Goal: Task Accomplishment & Management: Manage account settings

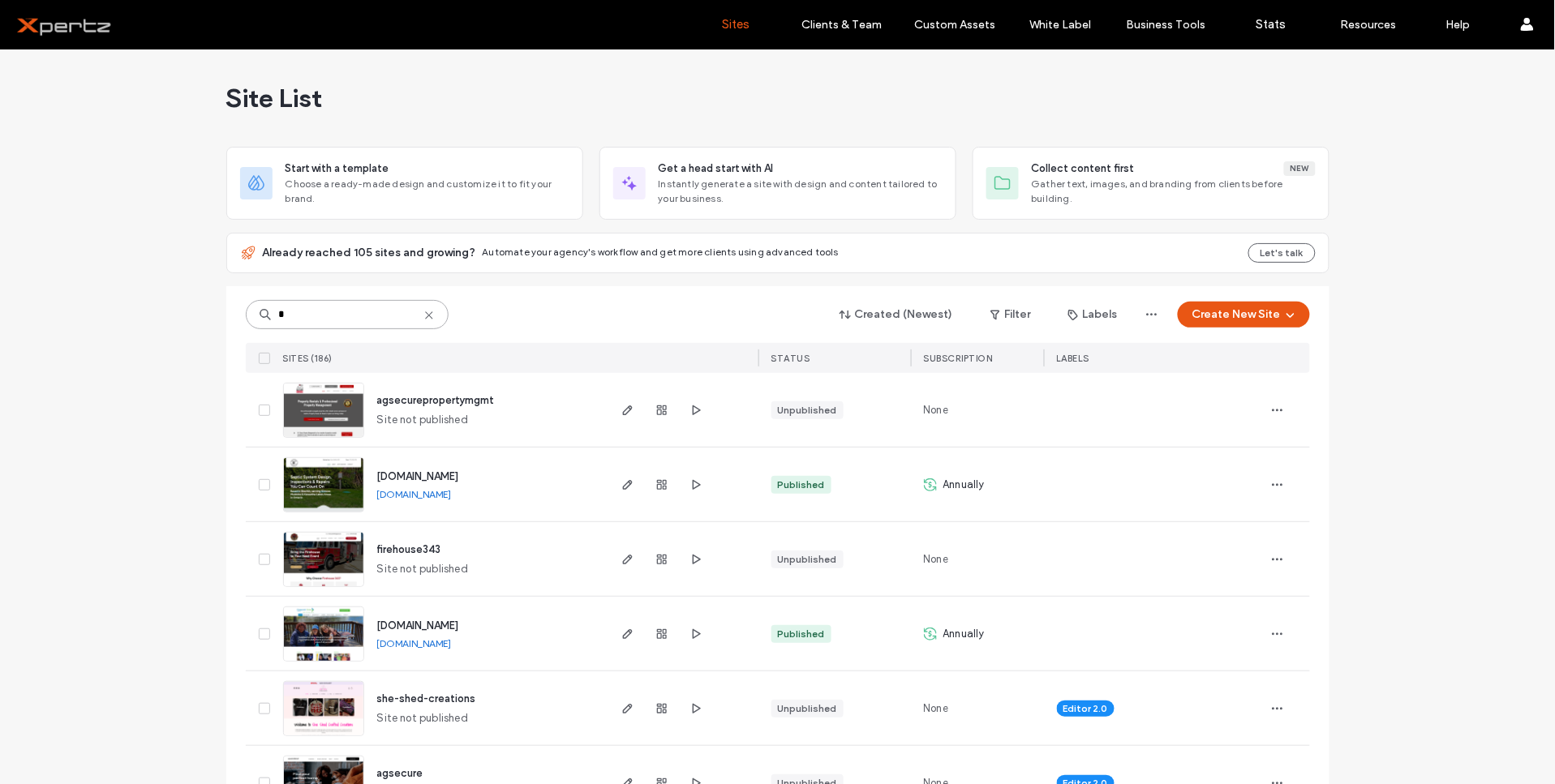
click at [363, 318] on input "*" at bounding box center [347, 314] width 203 height 29
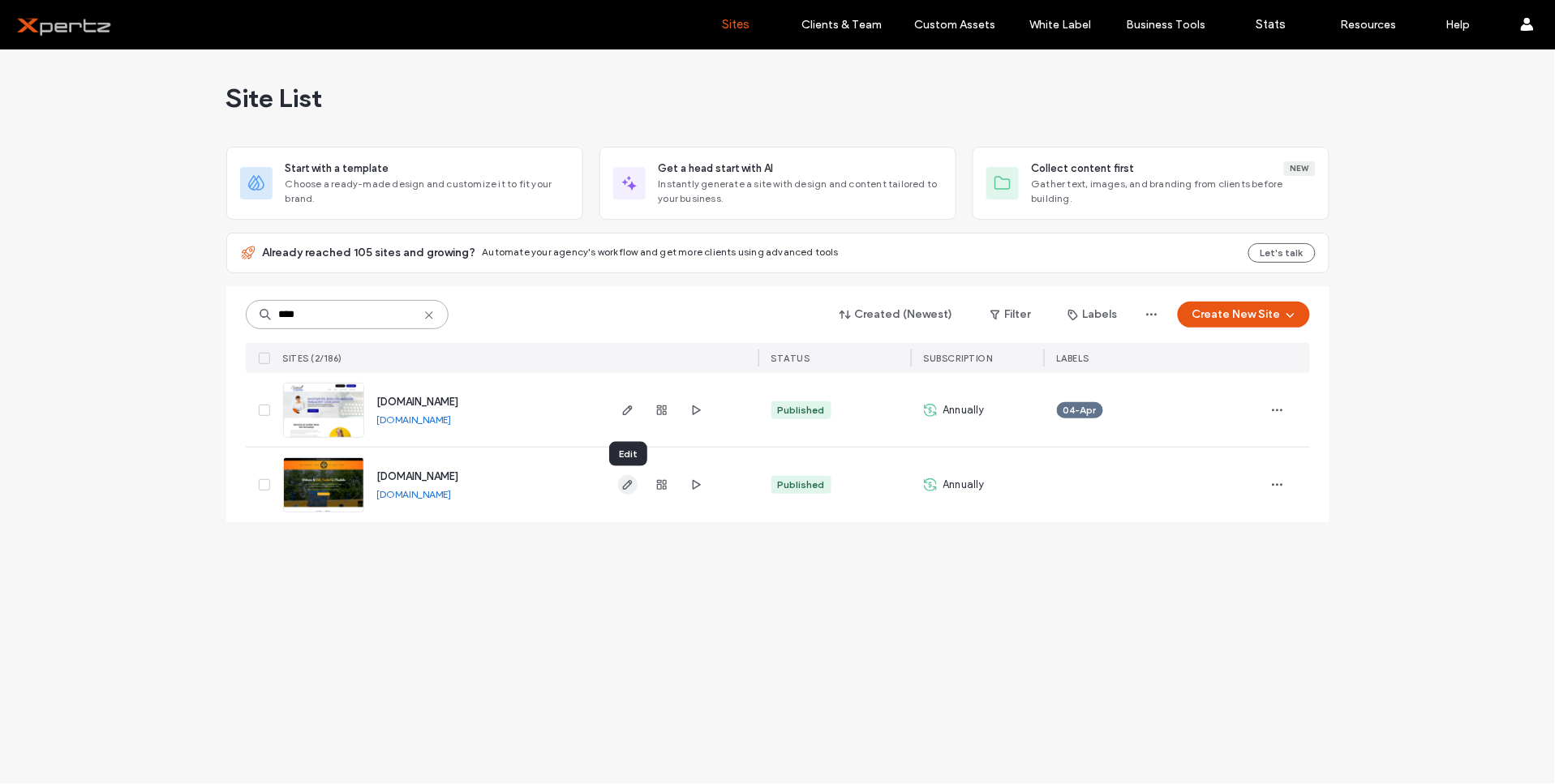
type input "****"
click at [625, 483] on icon "button" at bounding box center [628, 484] width 13 height 13
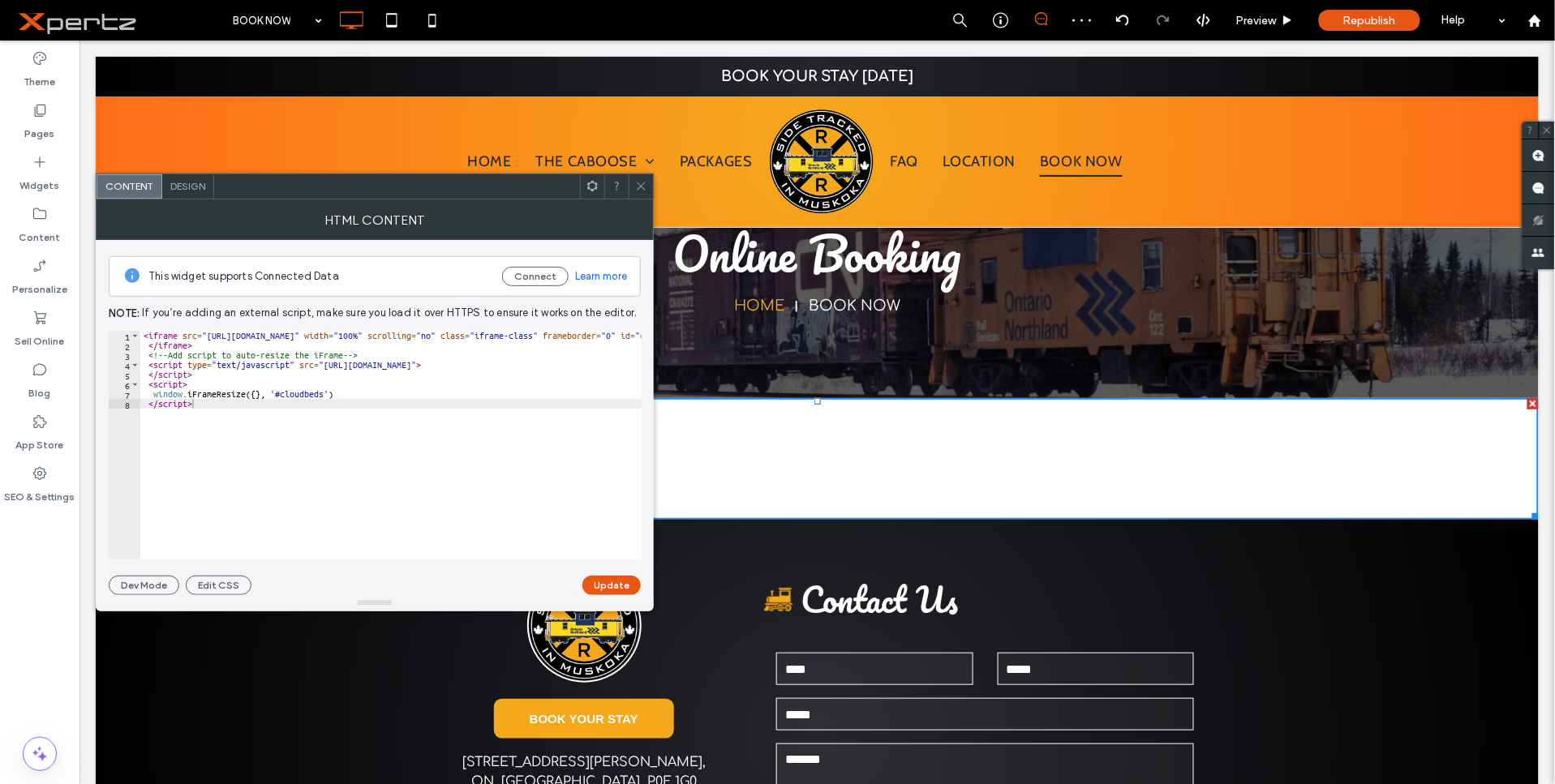
type textarea "**********"
drag, startPoint x: 209, startPoint y: 336, endPoint x: 435, endPoint y: 337, distance: 226.0
click at [435, 337] on div "< iframe src = "[URL][DOMAIN_NAME]" width = "100%" scrolling = "no" class = "if…" at bounding box center [488, 447] width 696 height 234
click at [437, 337] on div "< iframe src = "[URL][DOMAIN_NAME]" width = "100%" scrolling = "no" class = "if…" at bounding box center [391, 445] width 502 height 229
drag, startPoint x: 437, startPoint y: 337, endPoint x: 206, endPoint y: 336, distance: 231.0
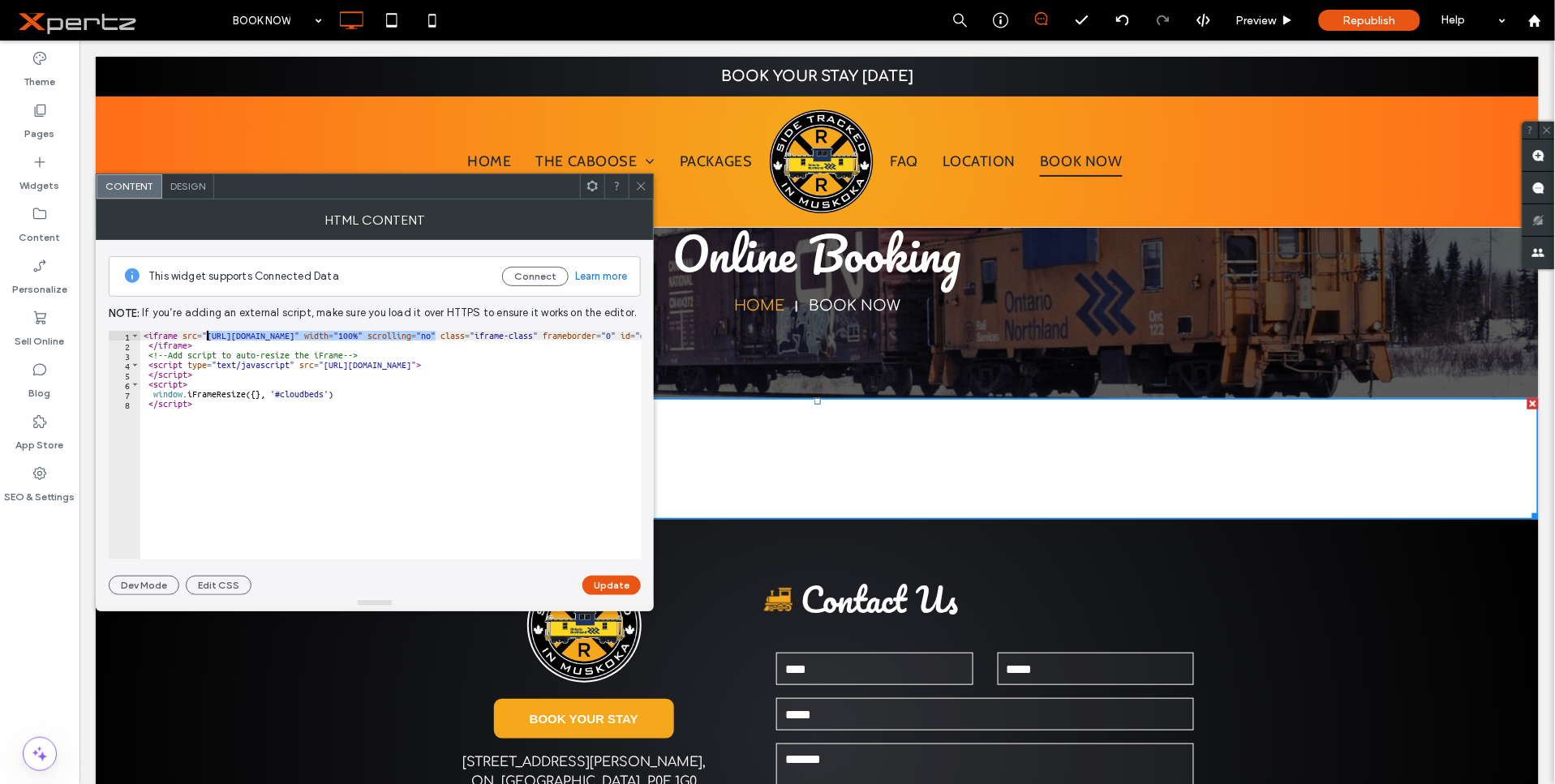
click at [206, 336] on div "< iframe src = "[URL][DOMAIN_NAME]" width = "100%" scrolling = "no" class = "if…" at bounding box center [488, 447] width 696 height 234
click at [634, 183] on div at bounding box center [640, 186] width 24 height 24
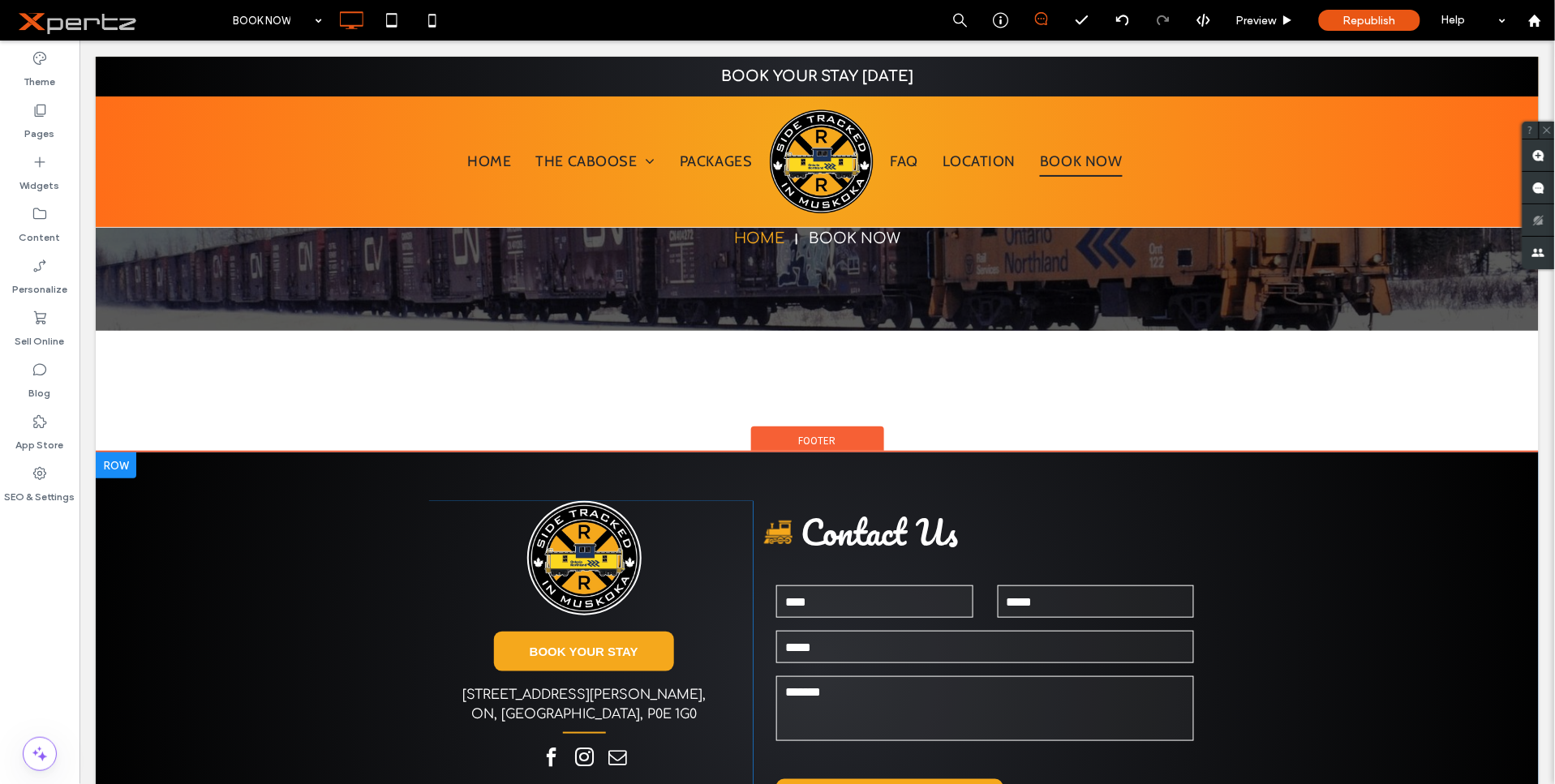
scroll to position [180, 0]
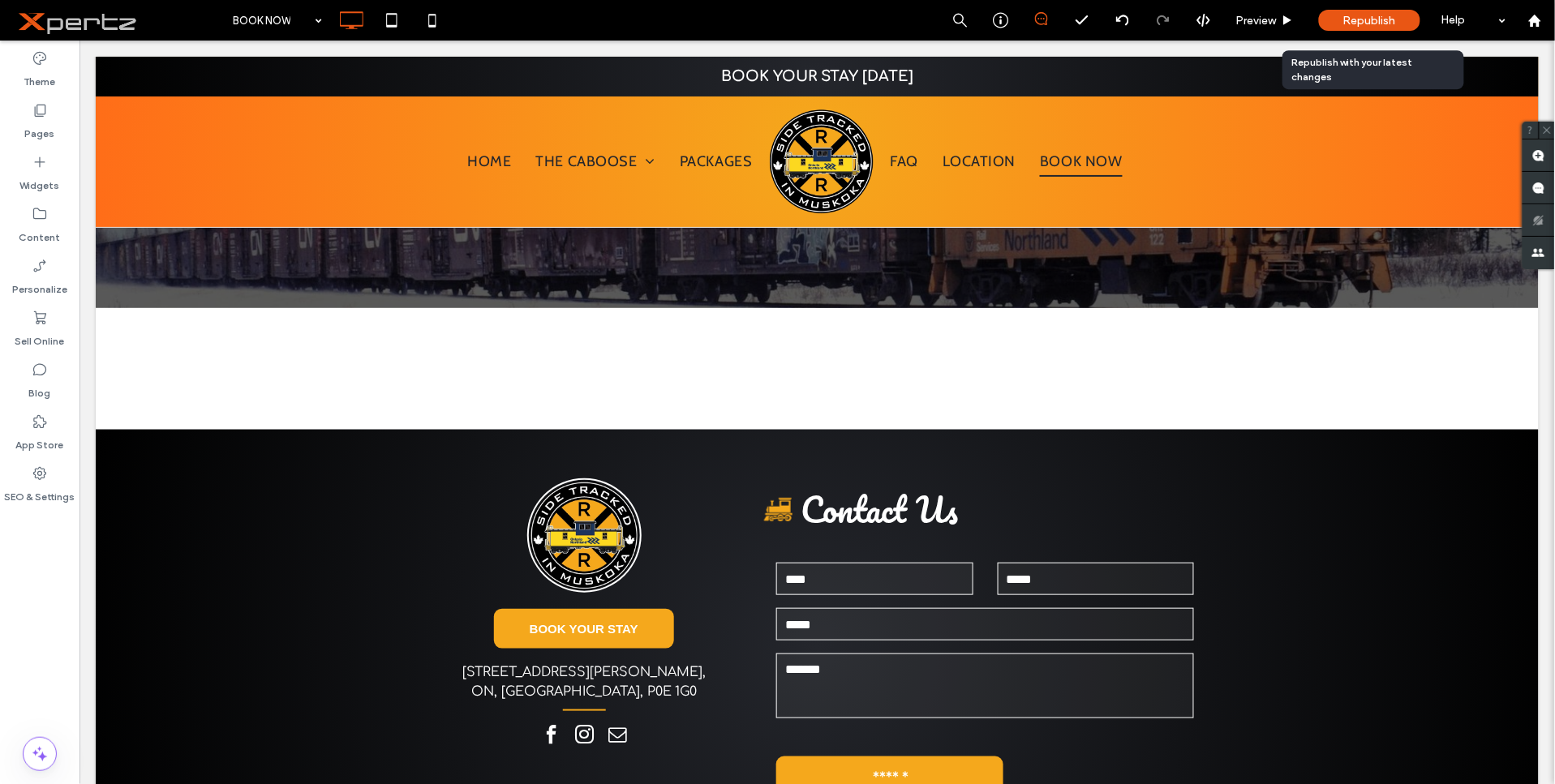
click at [1368, 19] on span "Republish" at bounding box center [1369, 20] width 53 height 14
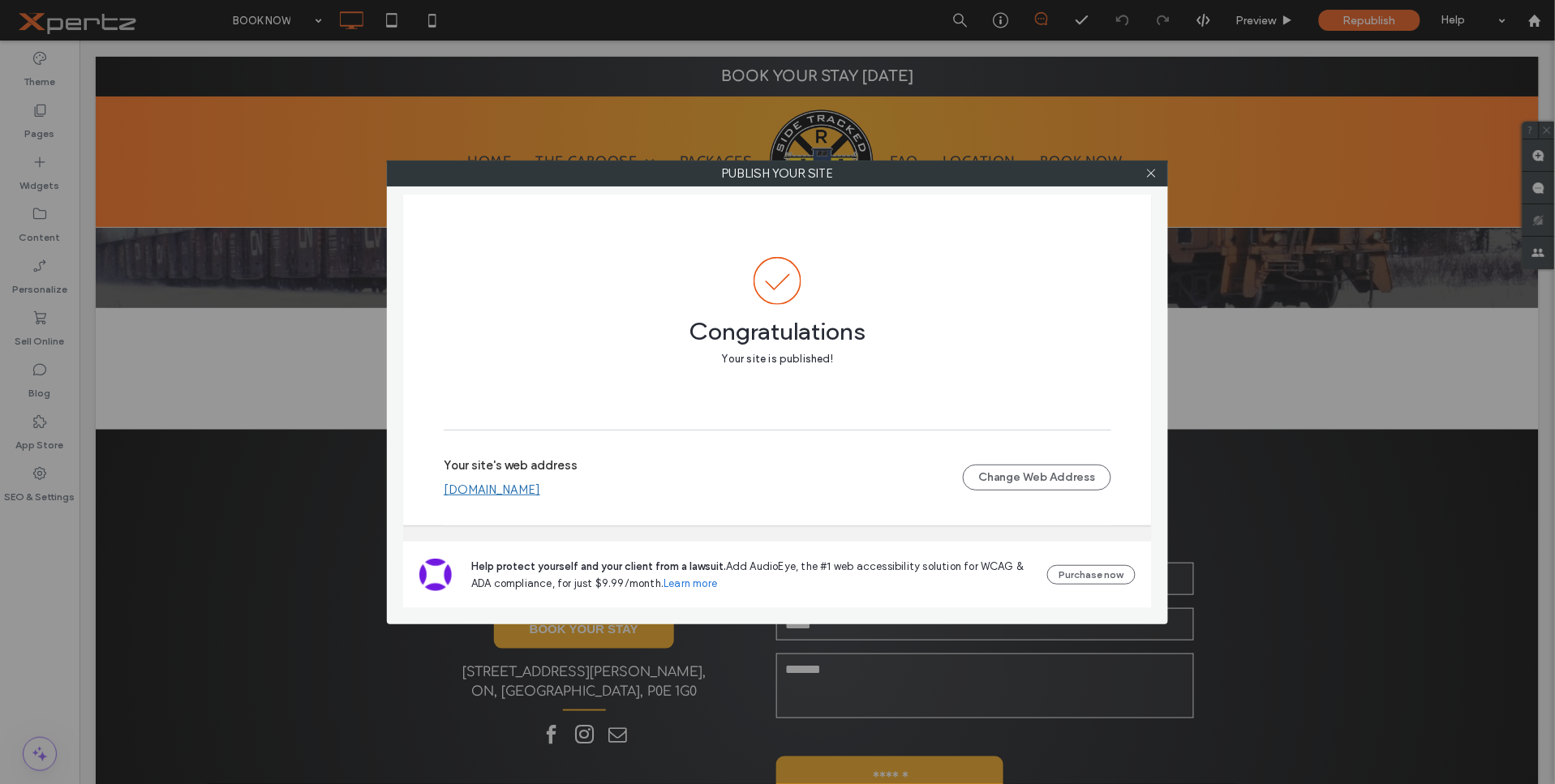
click at [541, 492] on link "[DOMAIN_NAME]" at bounding box center [492, 490] width 97 height 14
click at [1149, 167] on icon at bounding box center [1151, 173] width 12 height 12
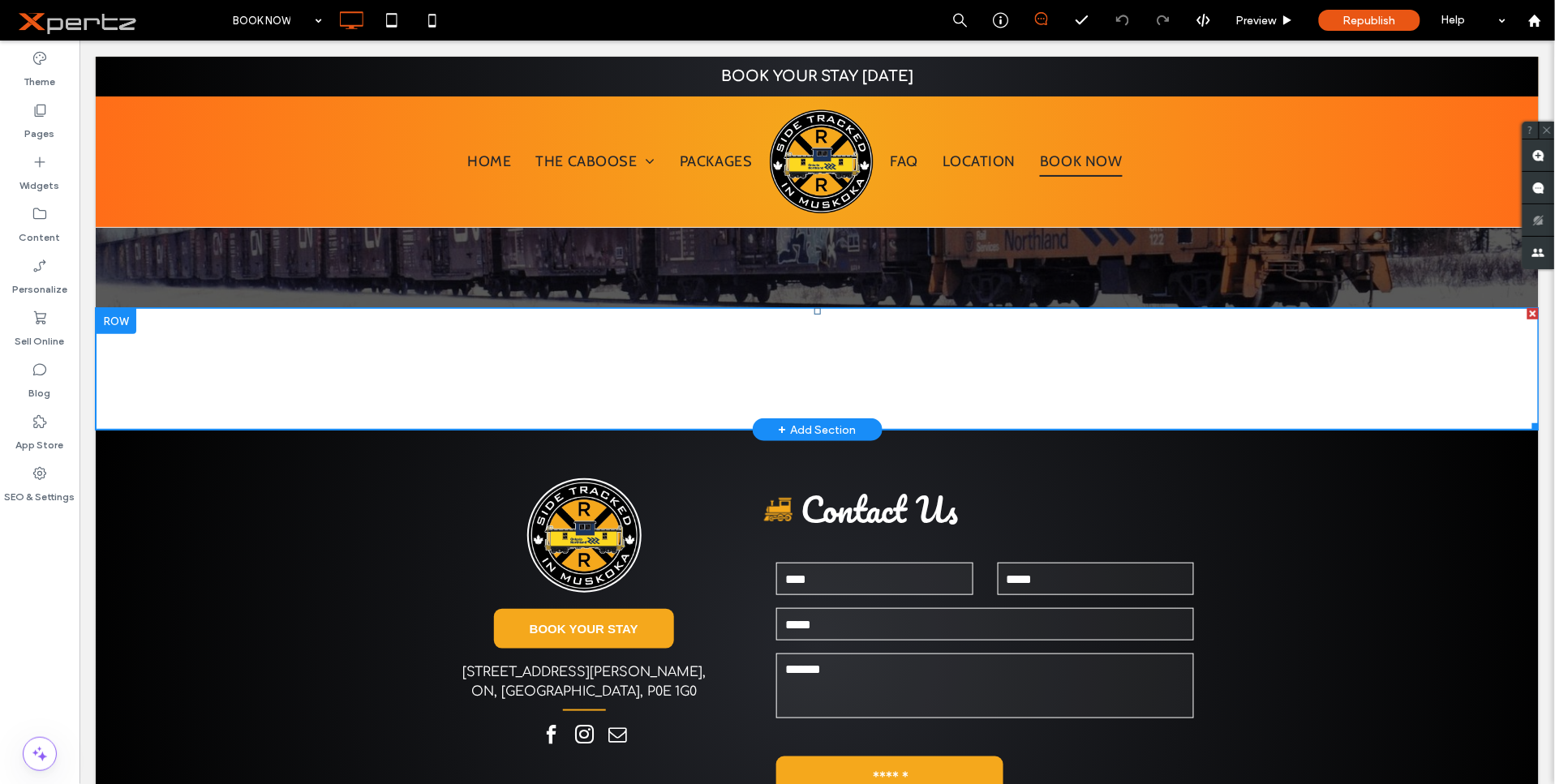
click at [528, 383] on span at bounding box center [816, 368] width 1443 height 121
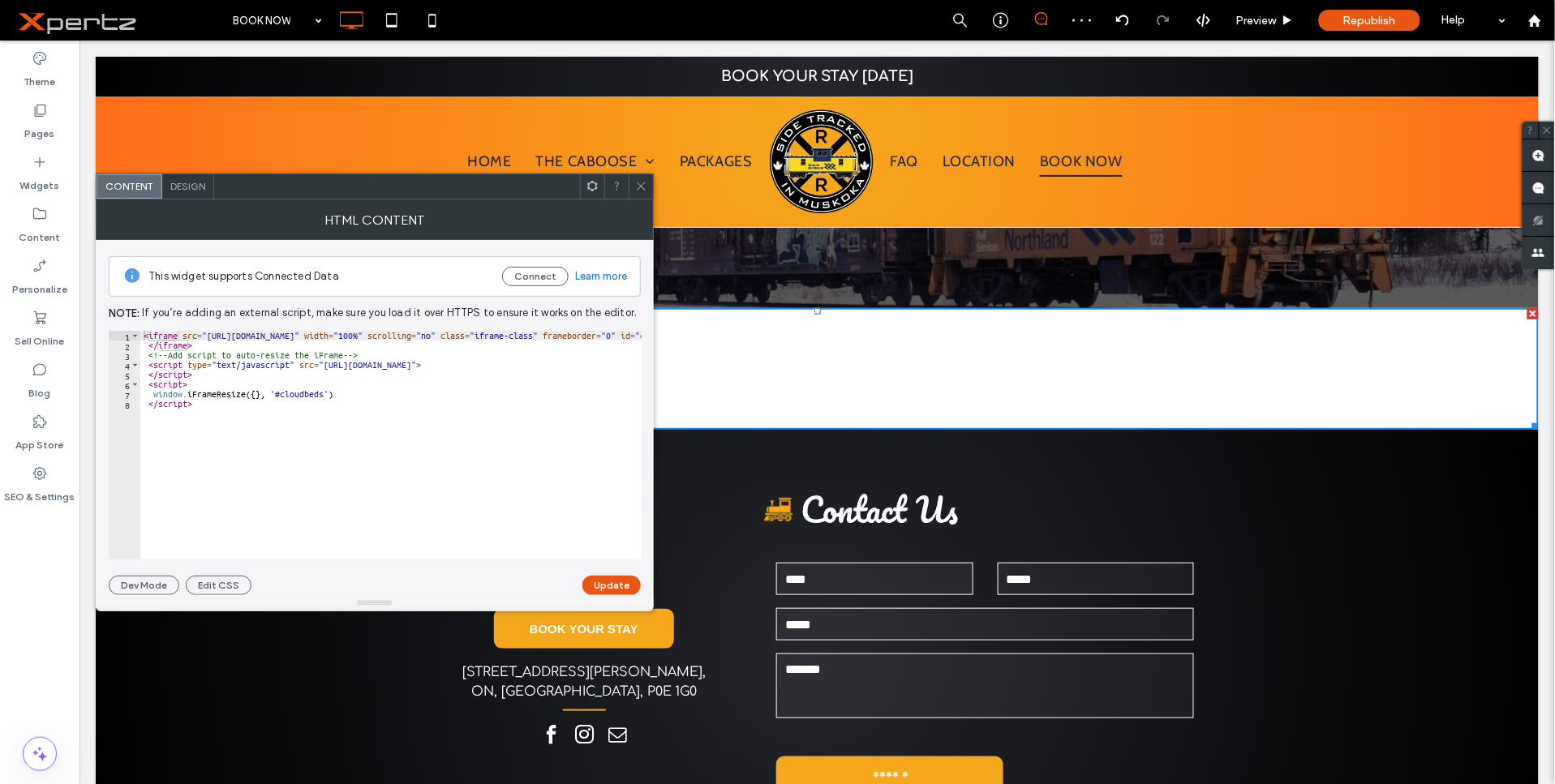
click at [187, 183] on span "Design" at bounding box center [187, 186] width 35 height 12
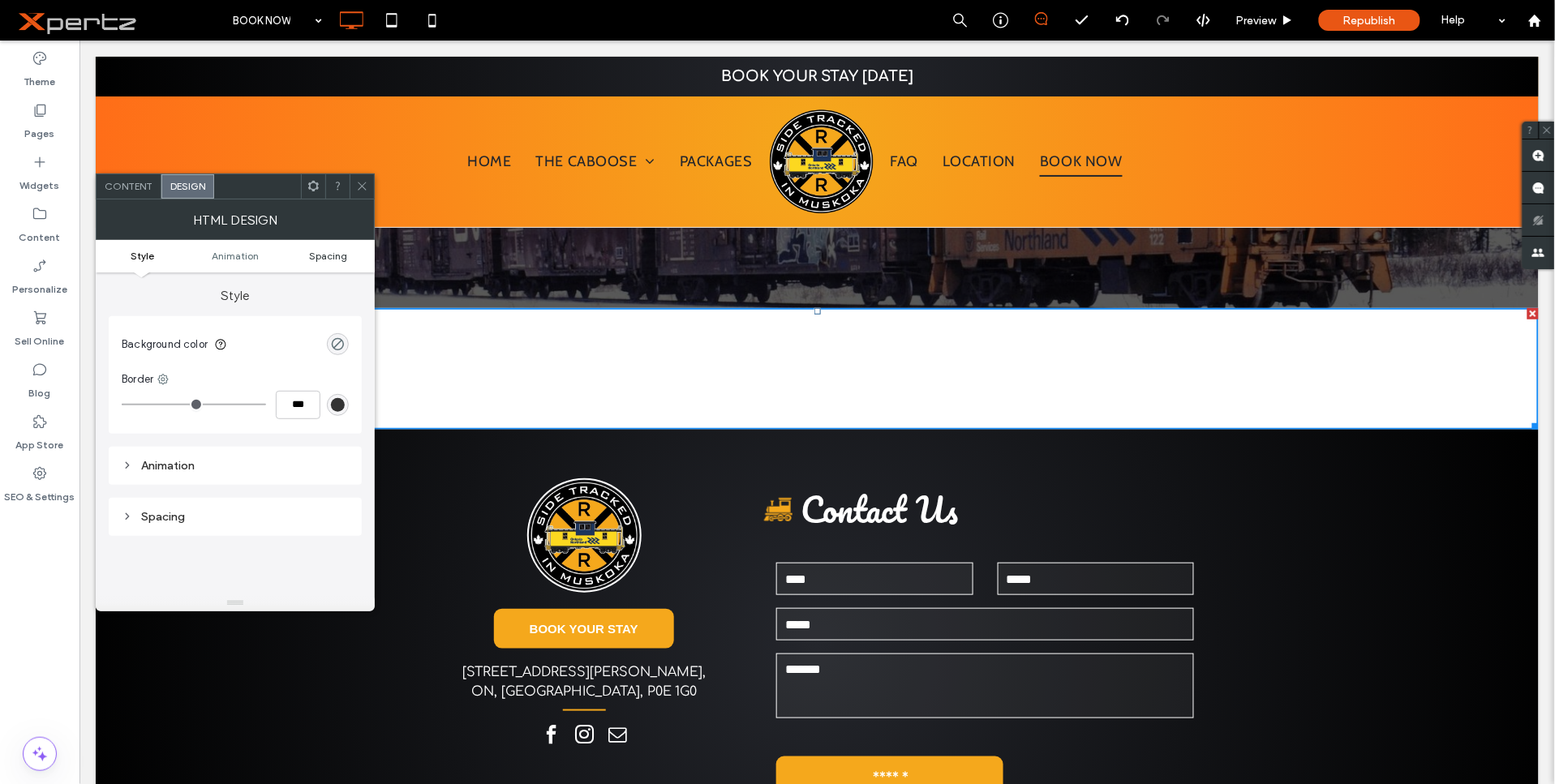
click at [324, 257] on span "Spacing" at bounding box center [328, 255] width 38 height 12
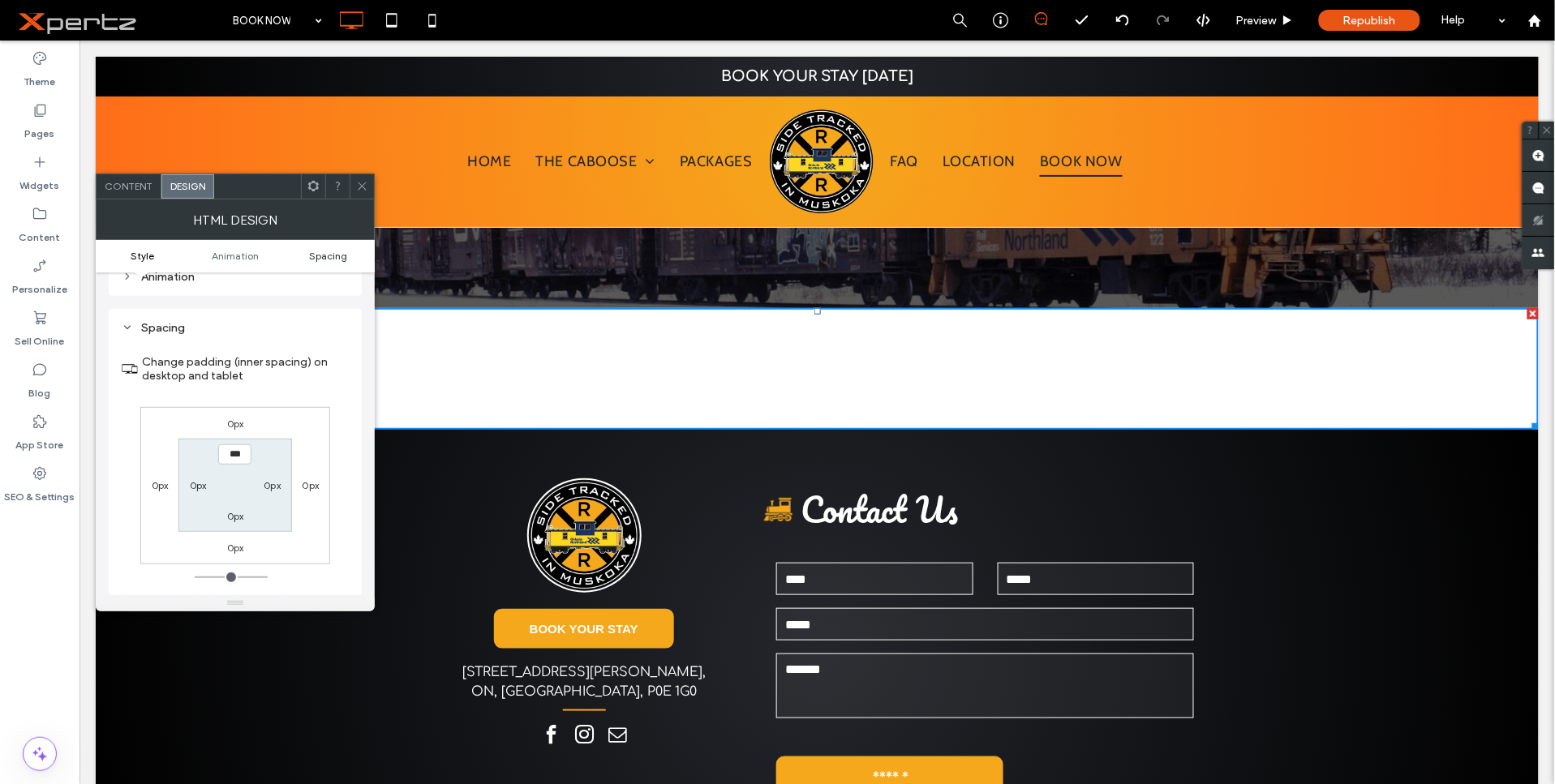
scroll to position [212, 0]
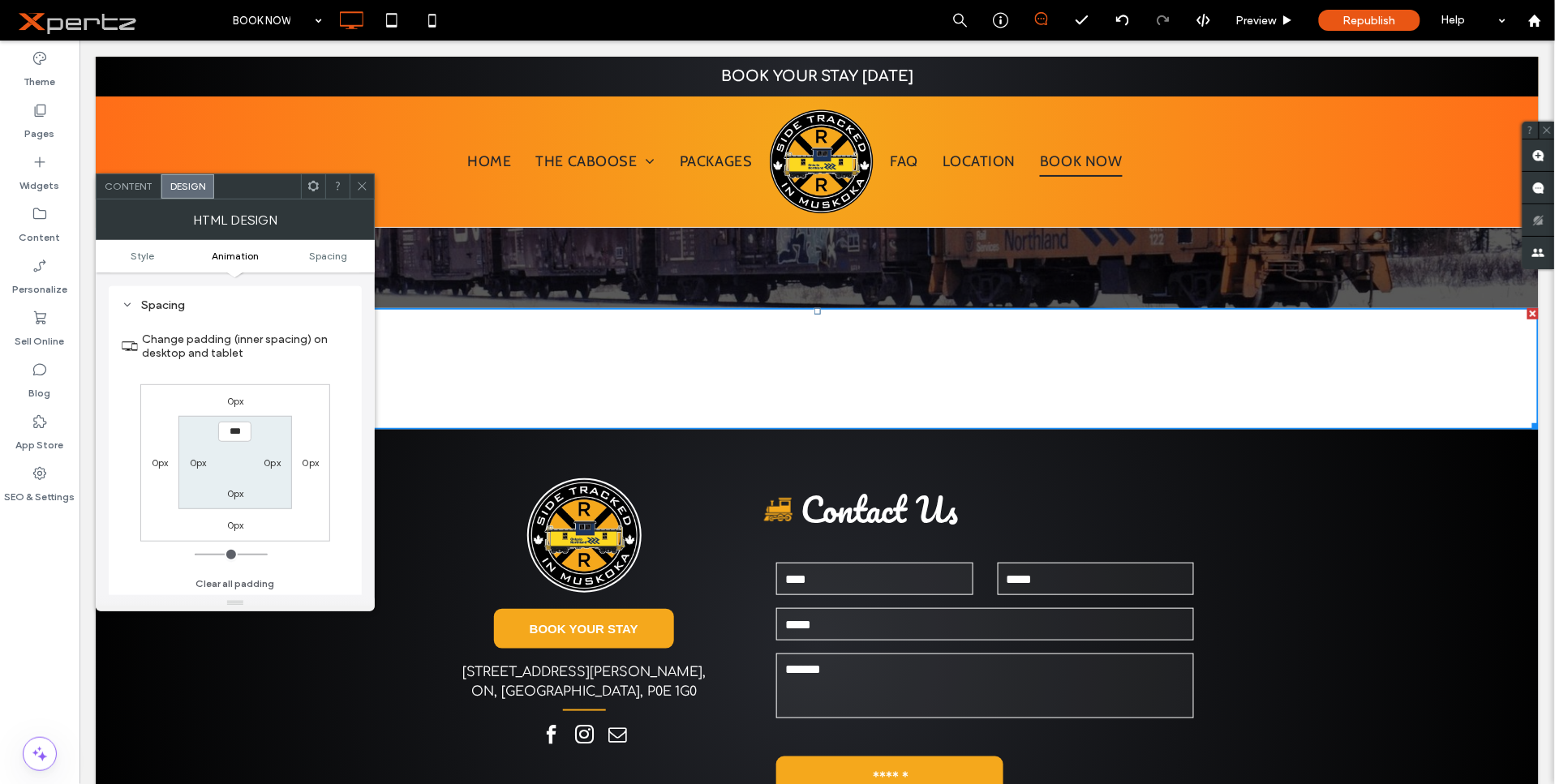
click at [363, 175] on span at bounding box center [361, 186] width 12 height 24
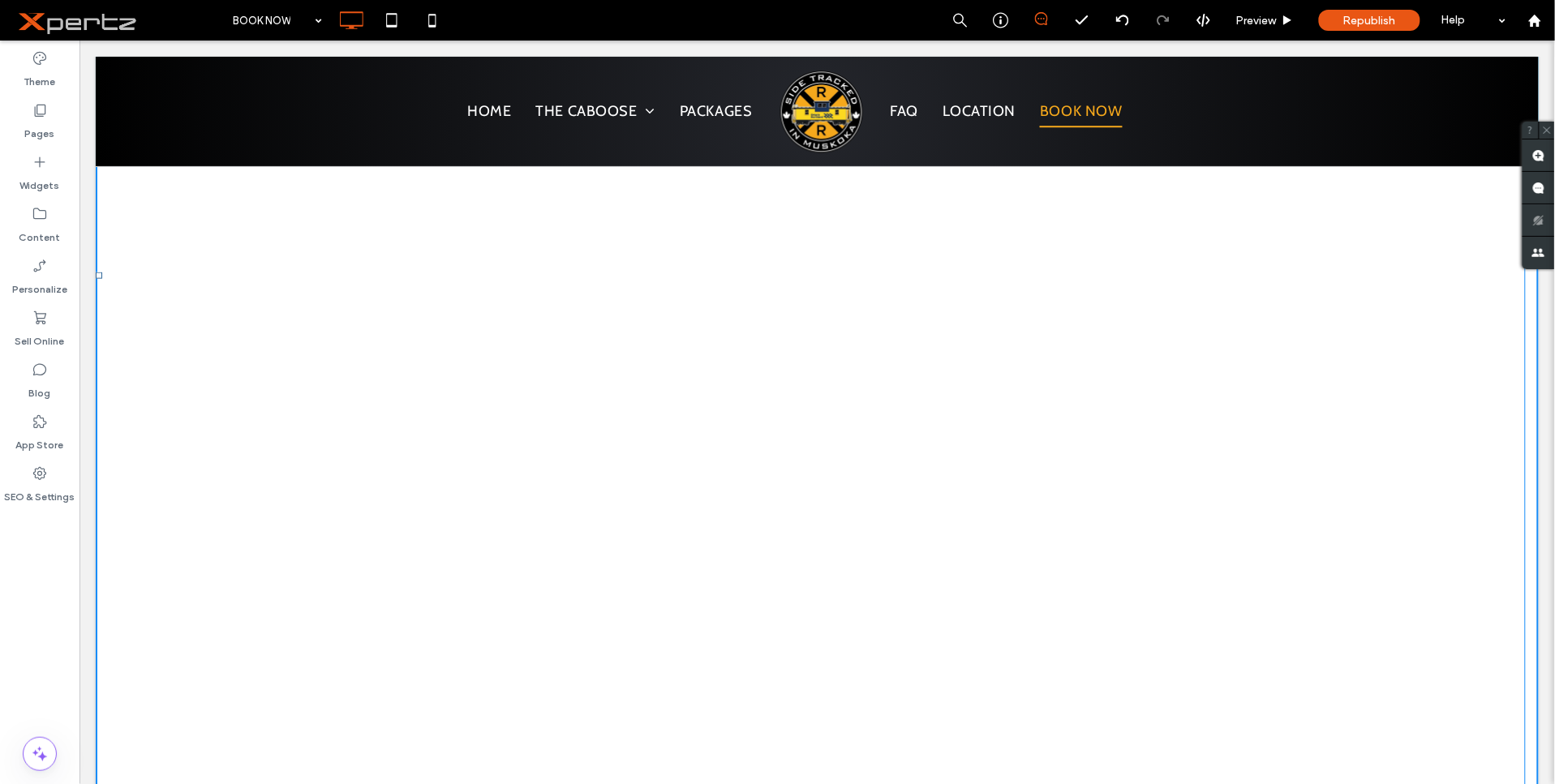
scroll to position [780, 0]
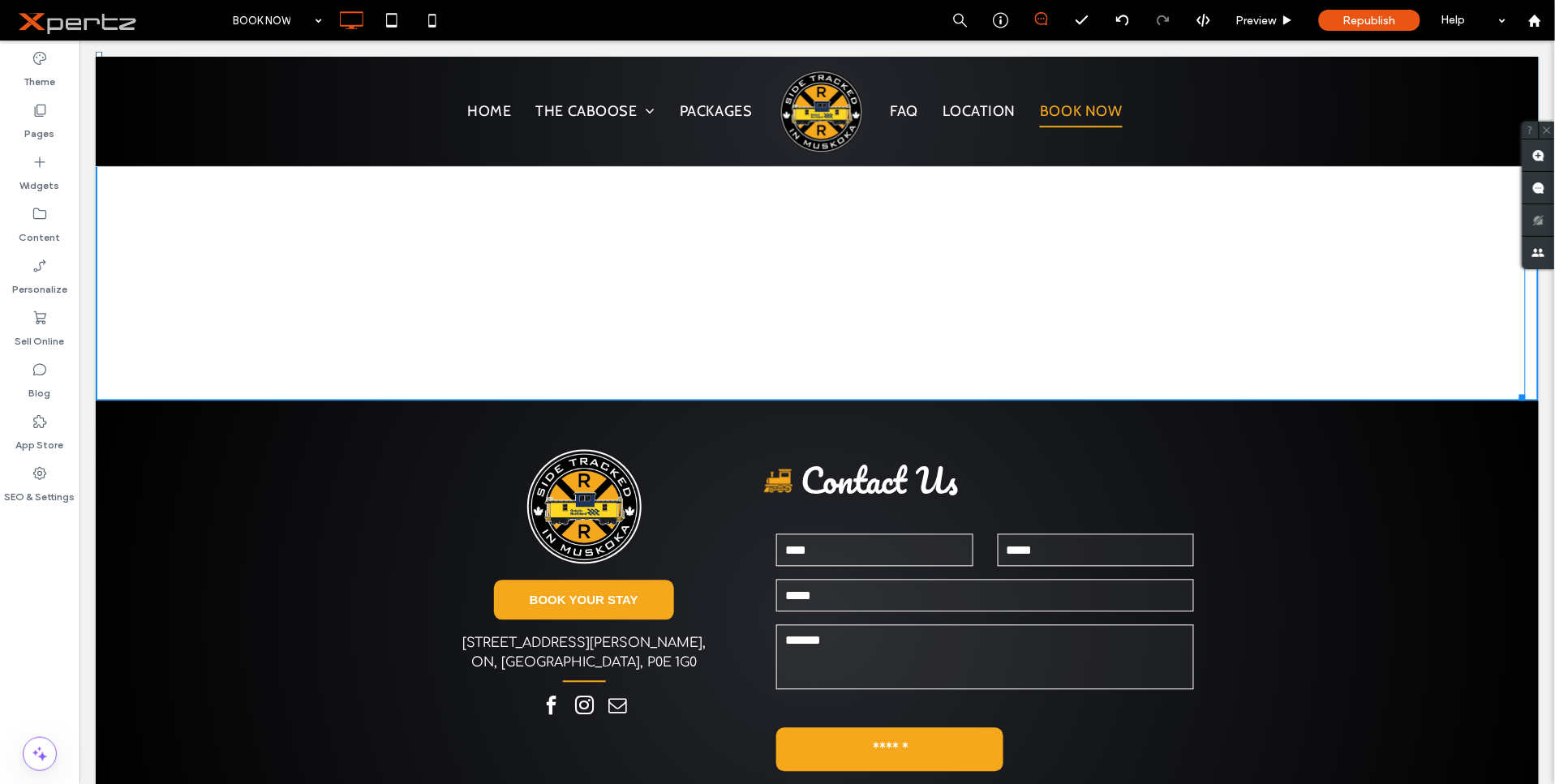
drag, startPoint x: 1522, startPoint y: 419, endPoint x: 1699, endPoint y: 392, distance: 179.0
click at [1554, 392] on html "BOOK YOUR STAY [DATE] Click To Paste HOME THE CABOOSE UNIQUE PLACE TO STAY HIST…" at bounding box center [816, 314] width 1475 height 2110
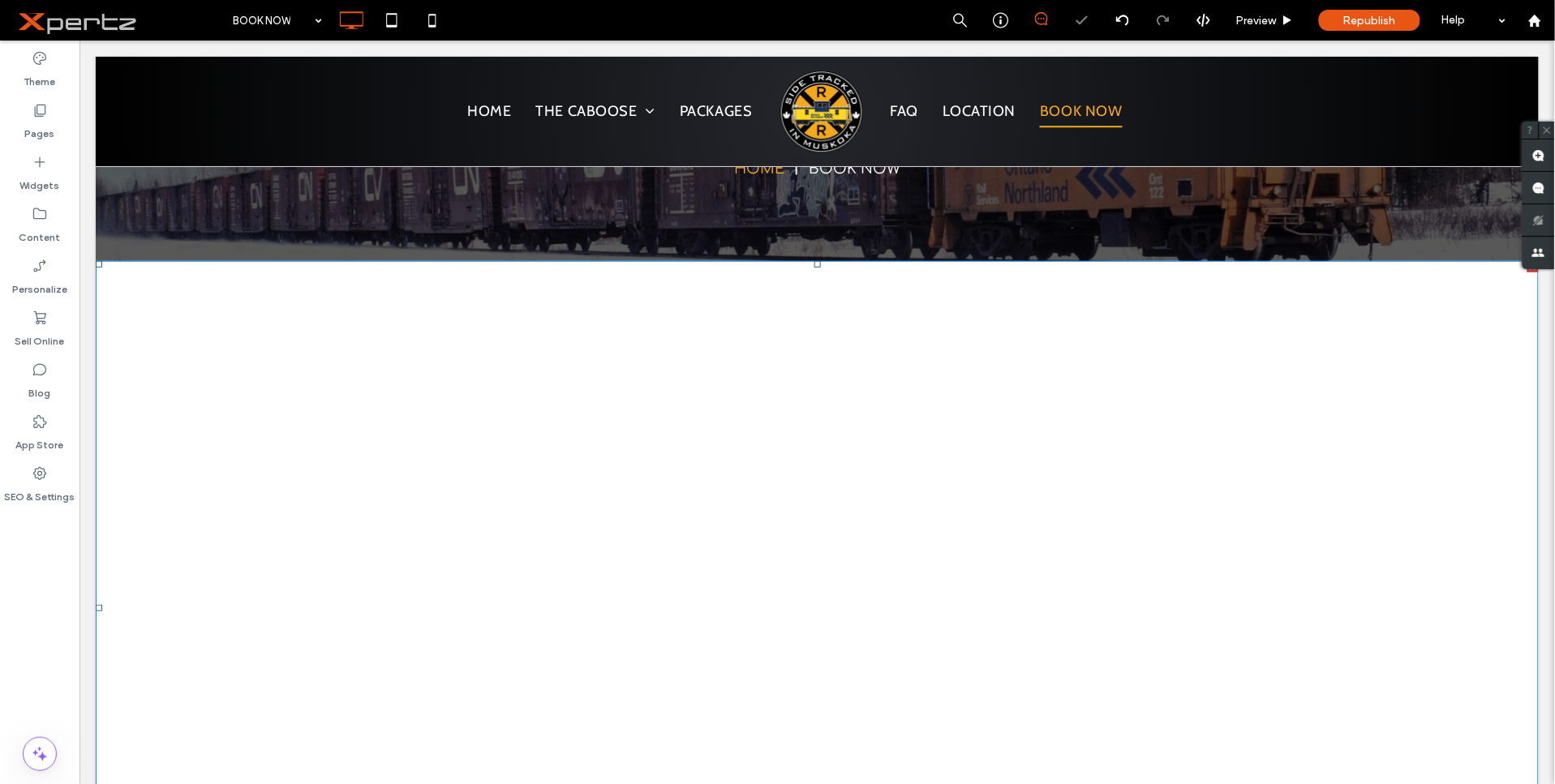
scroll to position [209, 0]
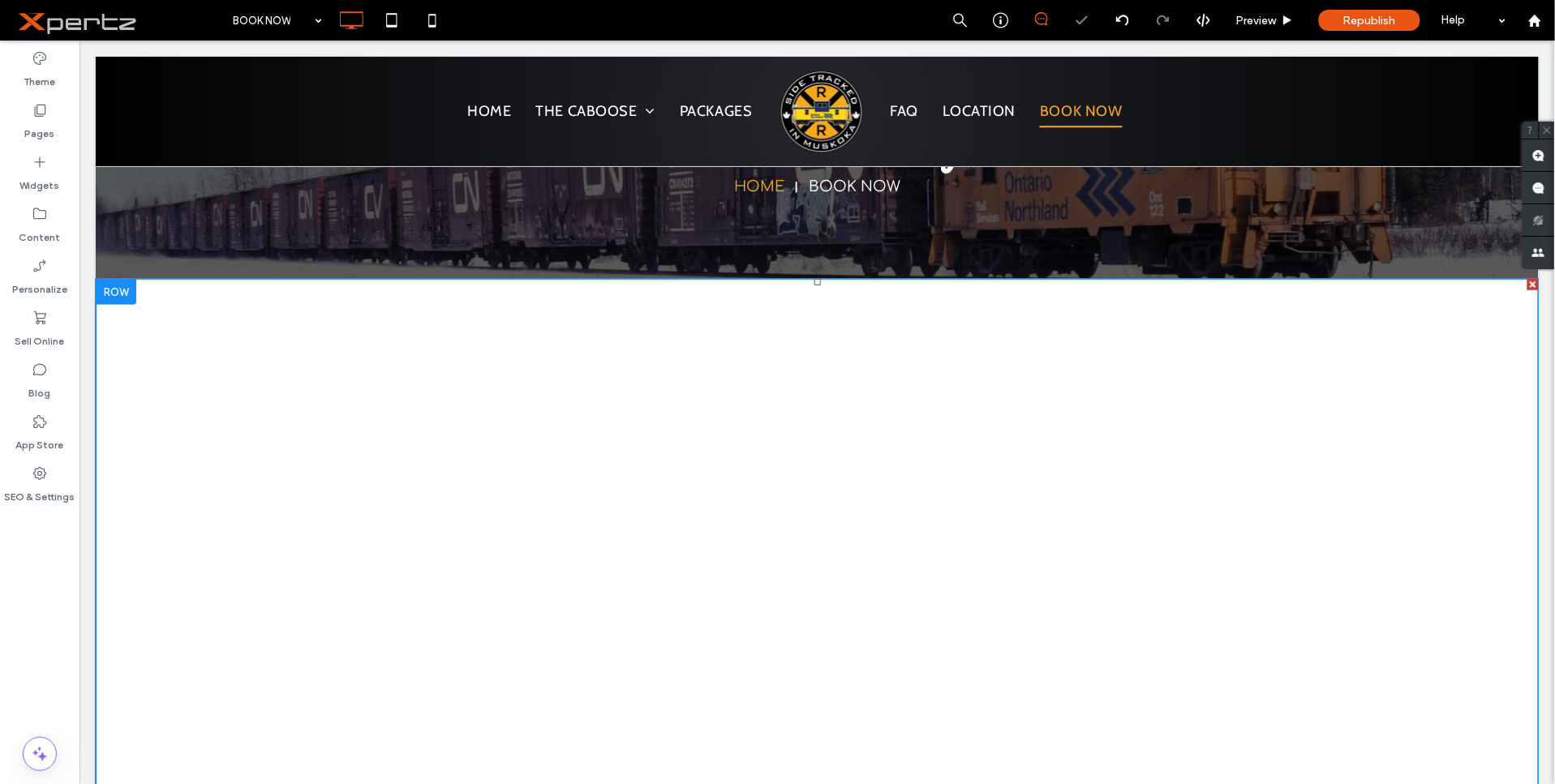
click at [765, 497] on span at bounding box center [816, 625] width 1443 height 693
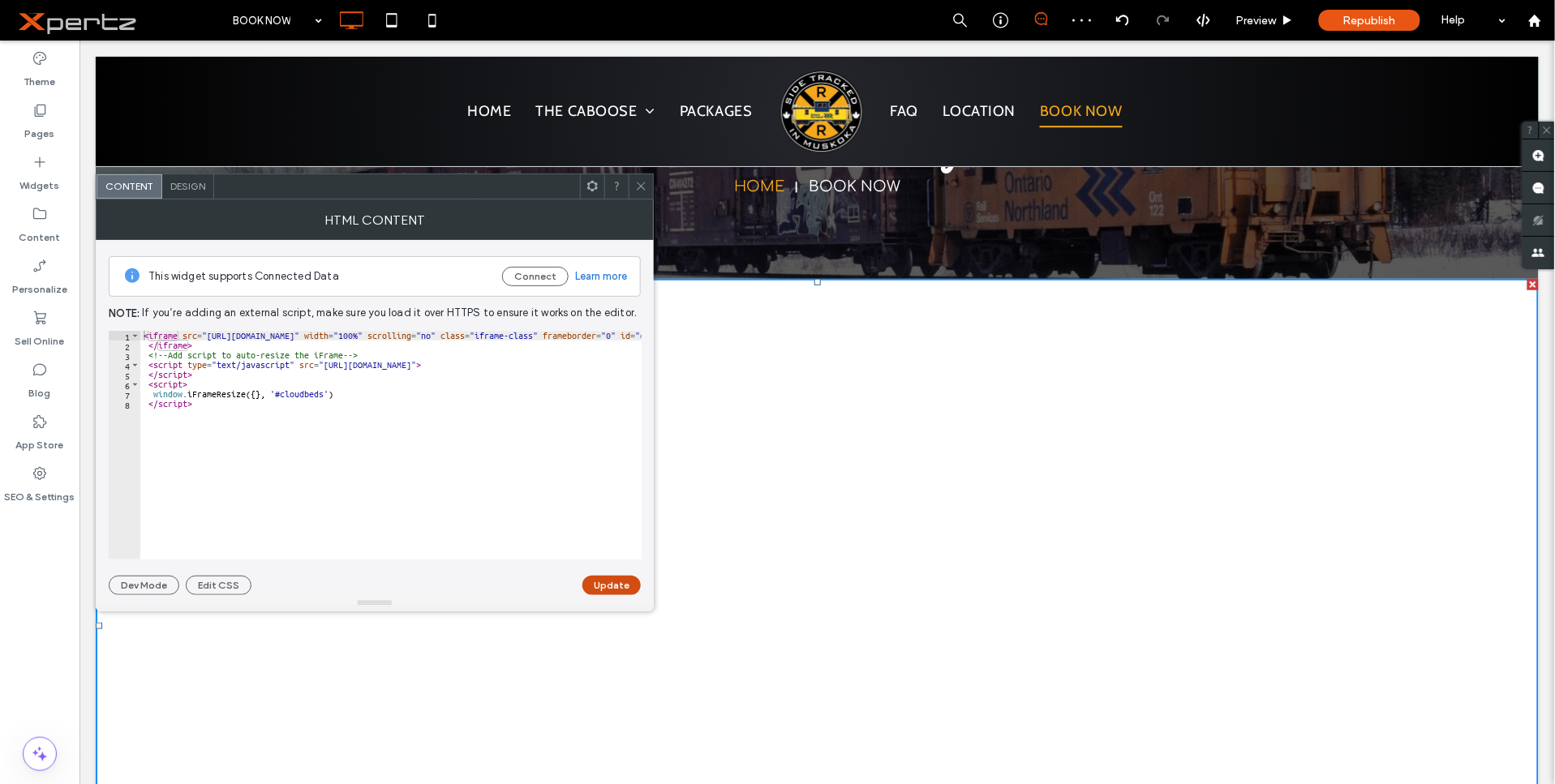
click at [612, 584] on button "Update" at bounding box center [611, 585] width 58 height 19
click at [637, 180] on icon at bounding box center [640, 186] width 12 height 12
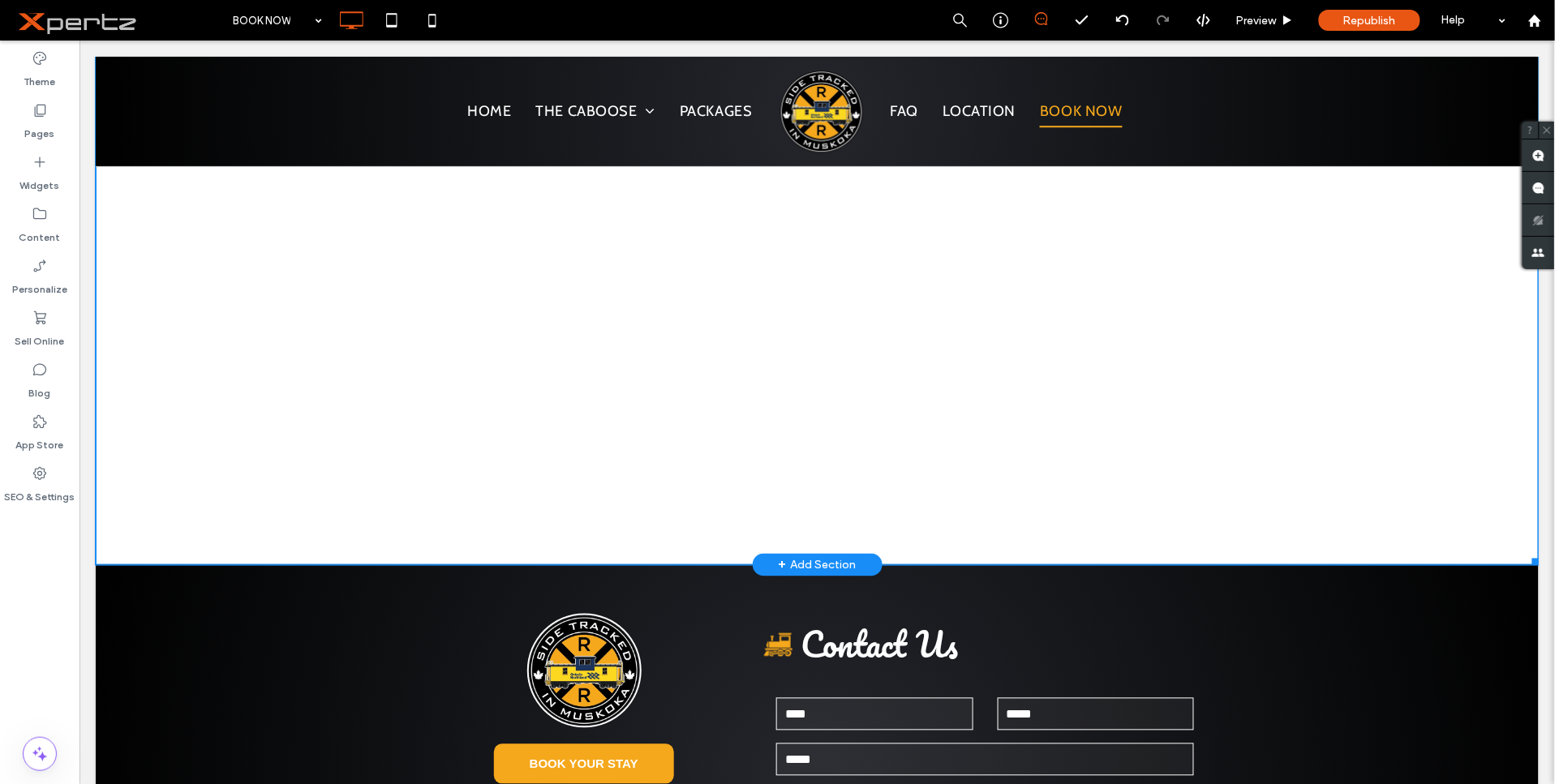
scroll to position [629, 0]
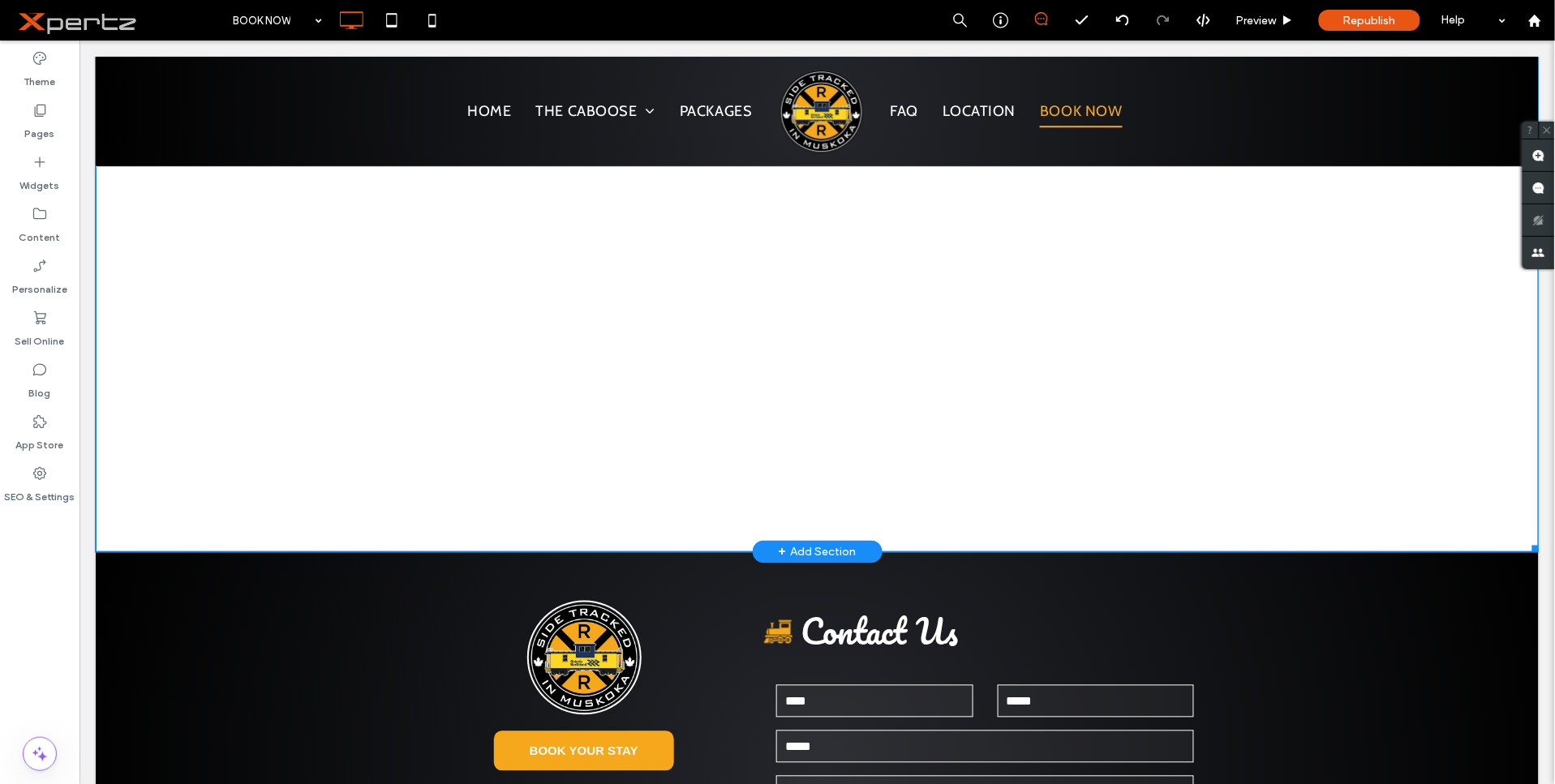
click at [858, 383] on span at bounding box center [816, 205] width 1443 height 693
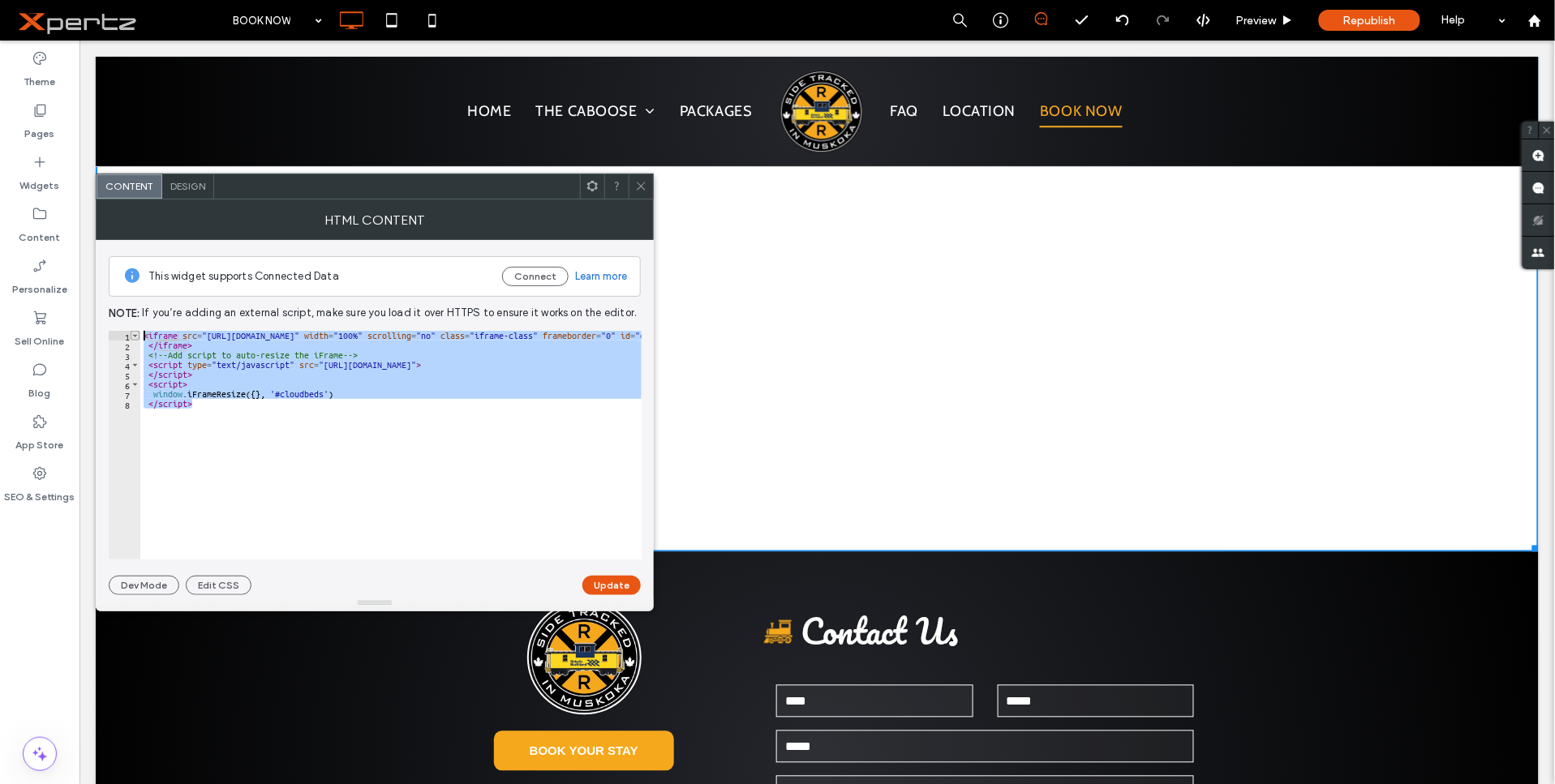
drag, startPoint x: 201, startPoint y: 409, endPoint x: 138, endPoint y: 339, distance: 94.2
click at [138, 339] on div "********* 1 2 3 4 5 6 7 8 < iframe src = "[URL][DOMAIN_NAME]" width = "100%" sc…" at bounding box center [375, 445] width 533 height 229
type textarea "**********"
click at [200, 188] on span "Design" at bounding box center [187, 186] width 35 height 12
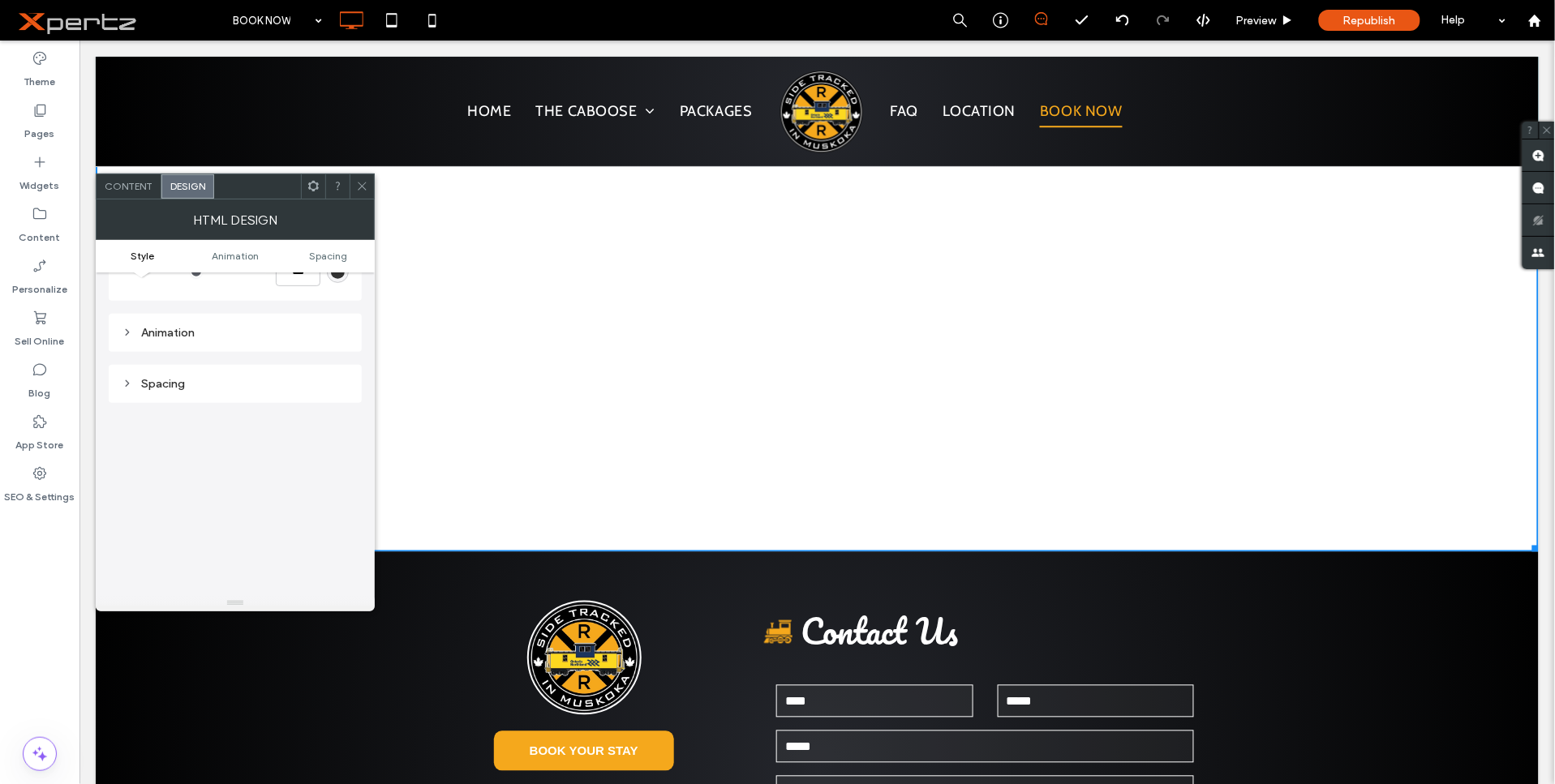
scroll to position [150, 0]
click at [190, 321] on div "Animation" at bounding box center [235, 316] width 227 height 22
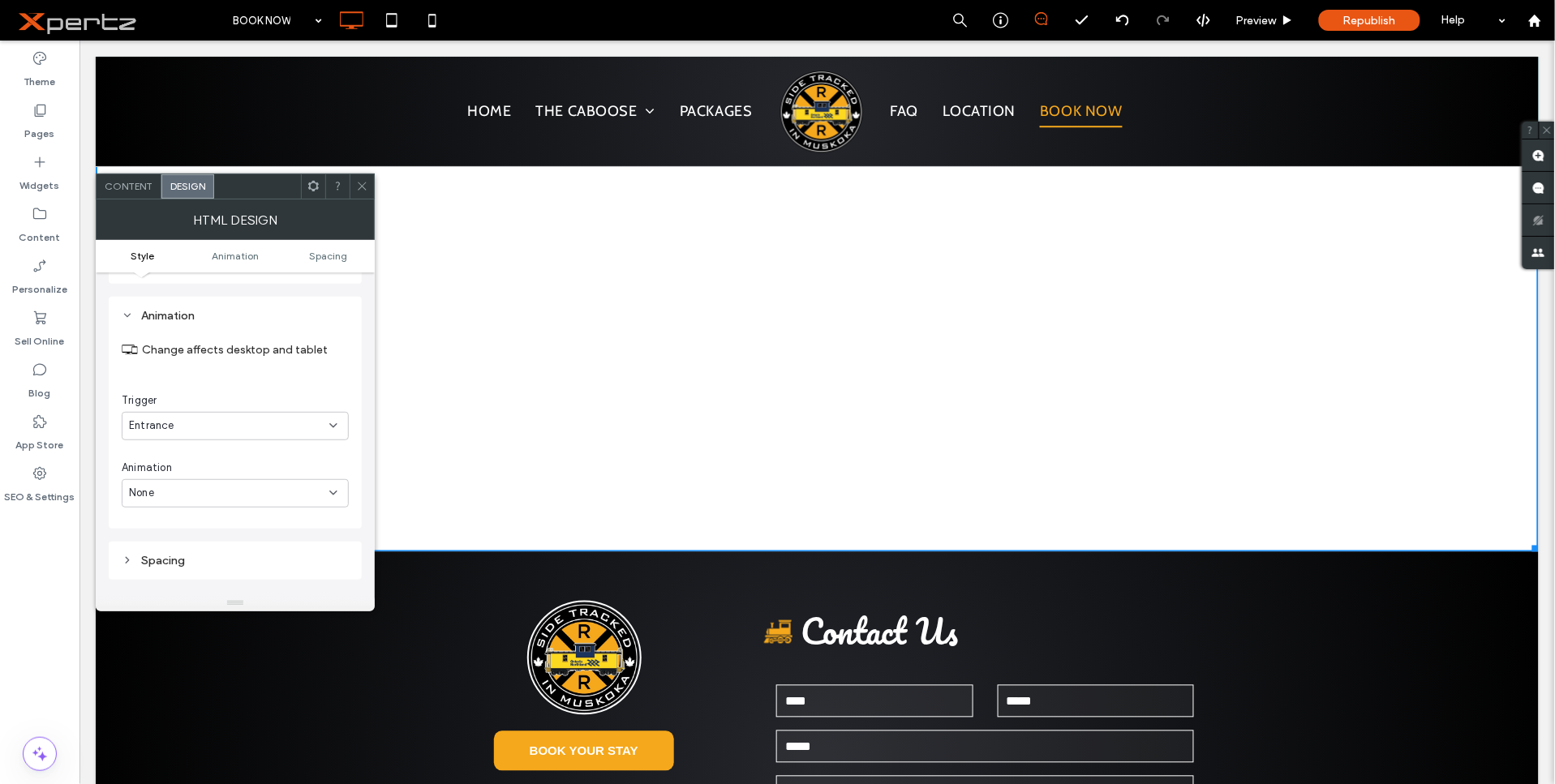
click at [357, 188] on icon at bounding box center [361, 186] width 12 height 12
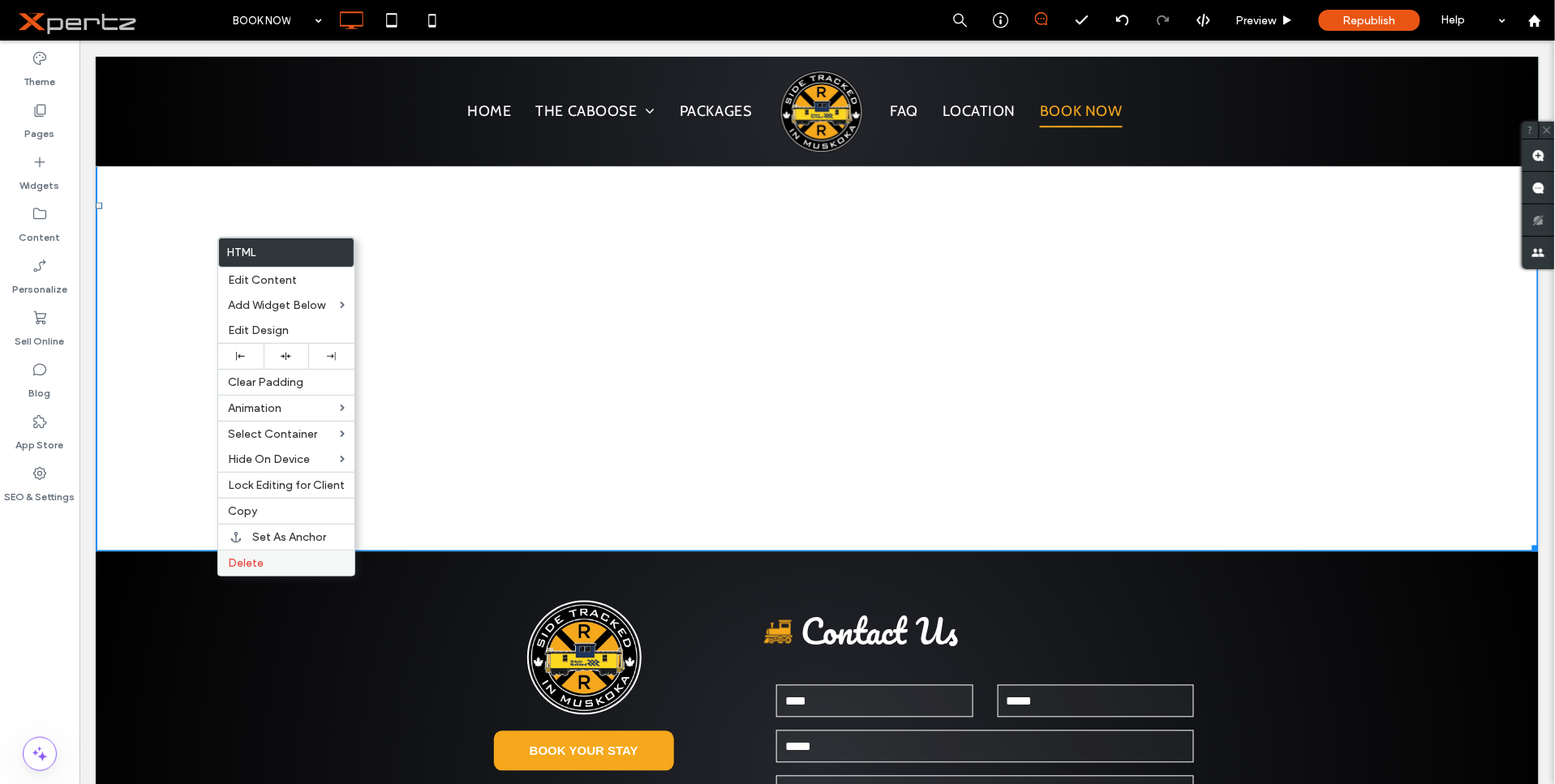
click at [284, 564] on label "Delete" at bounding box center [286, 562] width 117 height 14
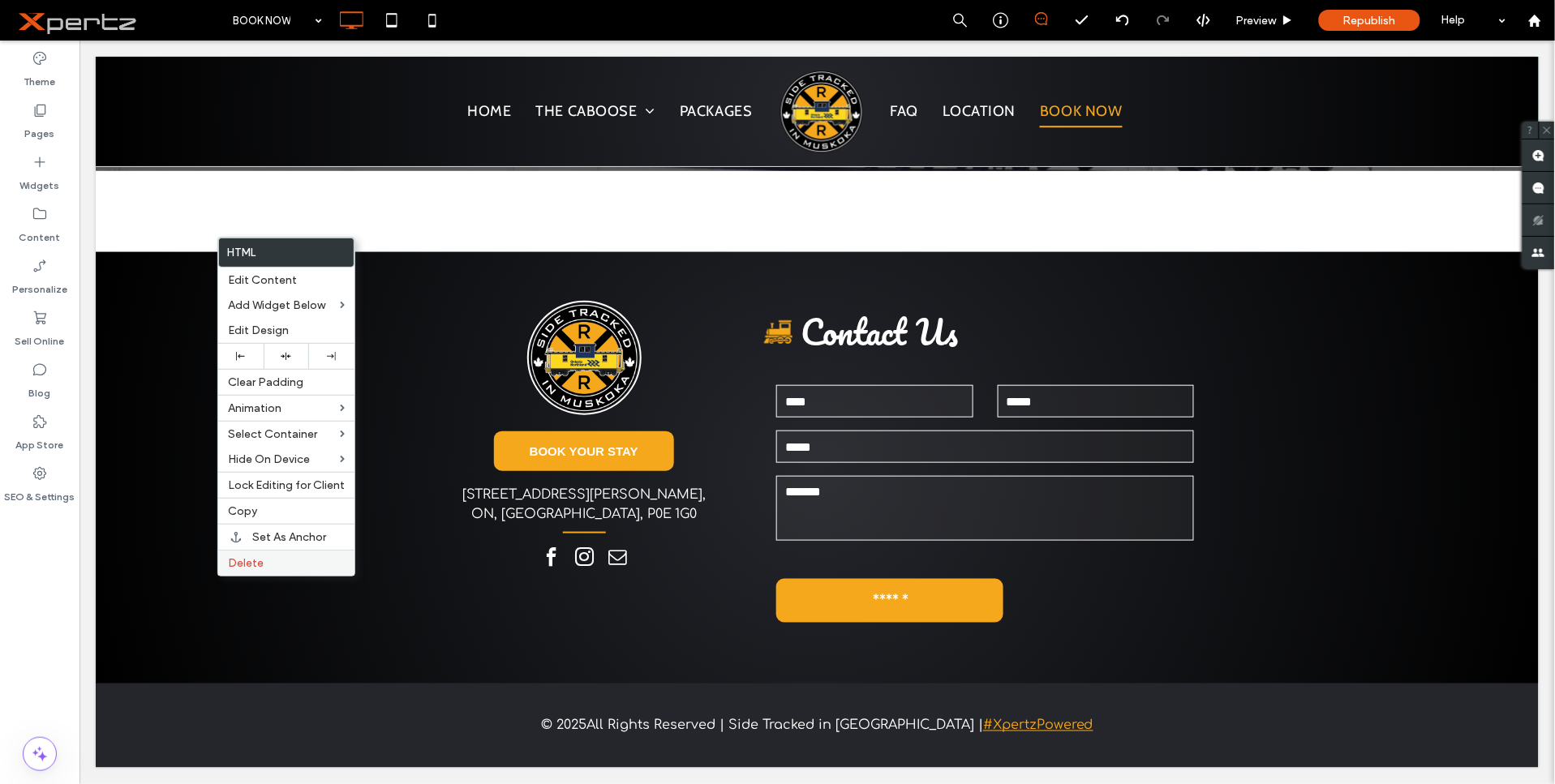
scroll to position [316, 0]
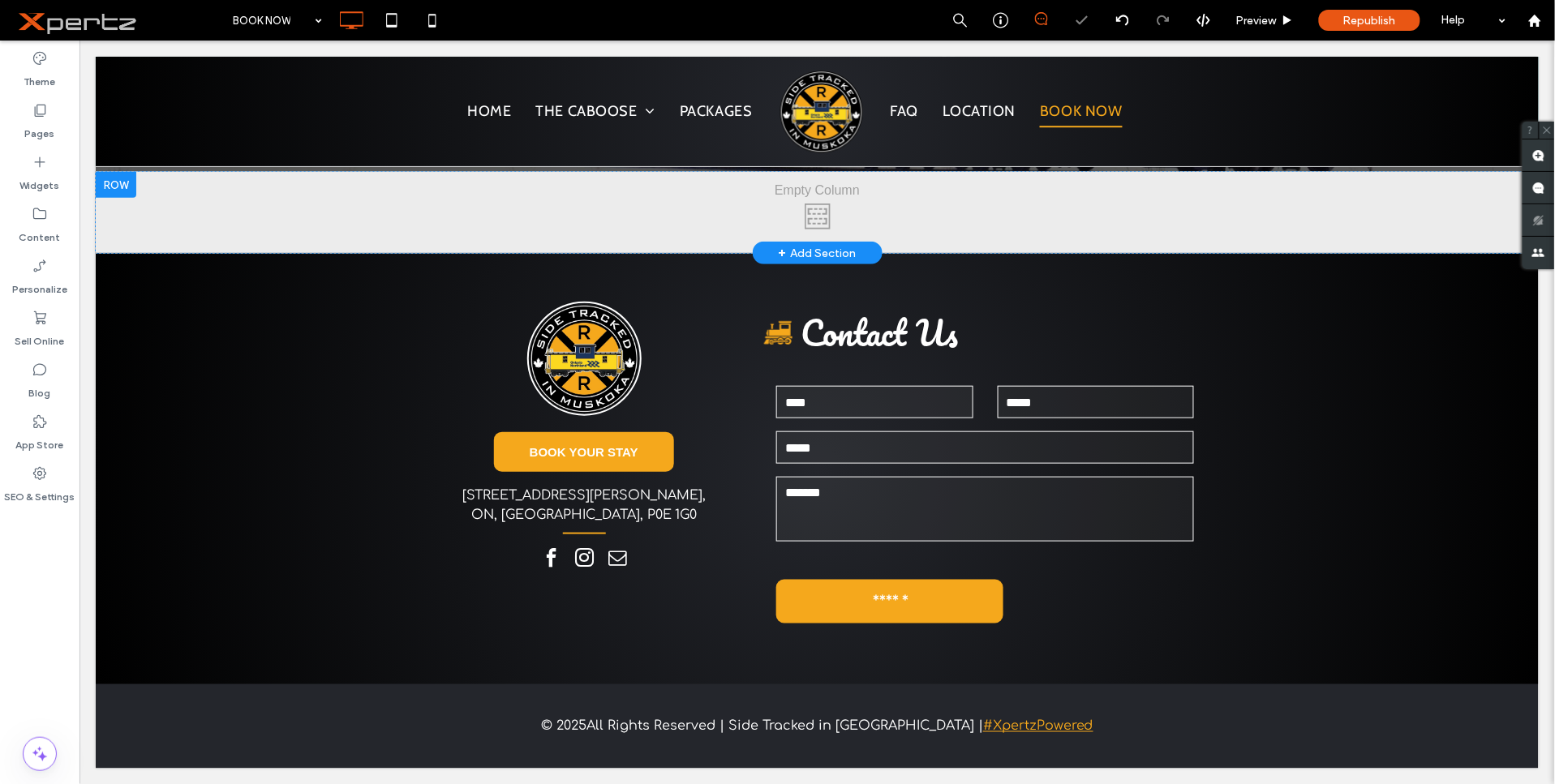
click at [366, 208] on div "Click To Paste" at bounding box center [816, 212] width 1443 height 81
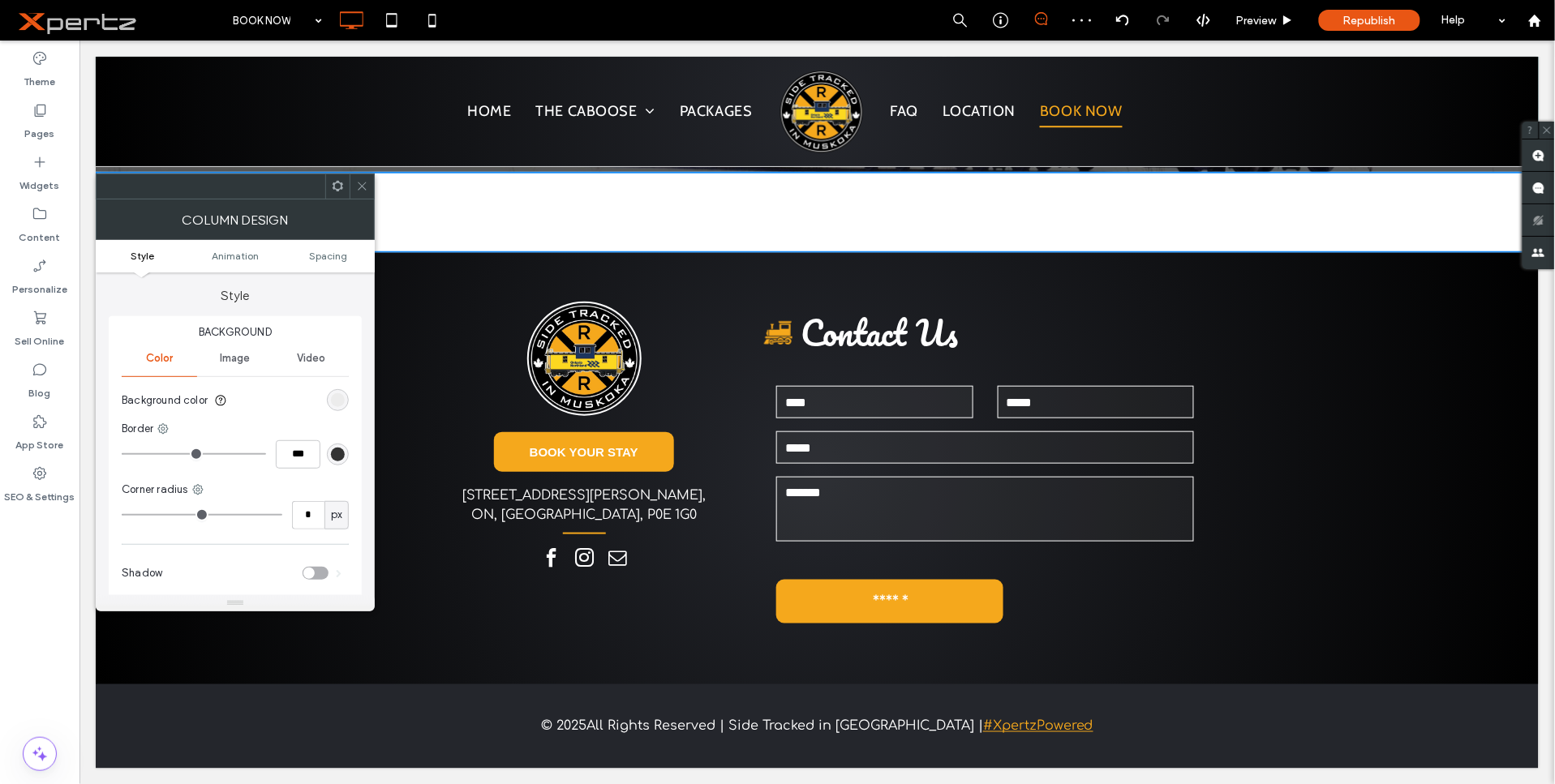
click at [332, 191] on icon at bounding box center [337, 186] width 12 height 12
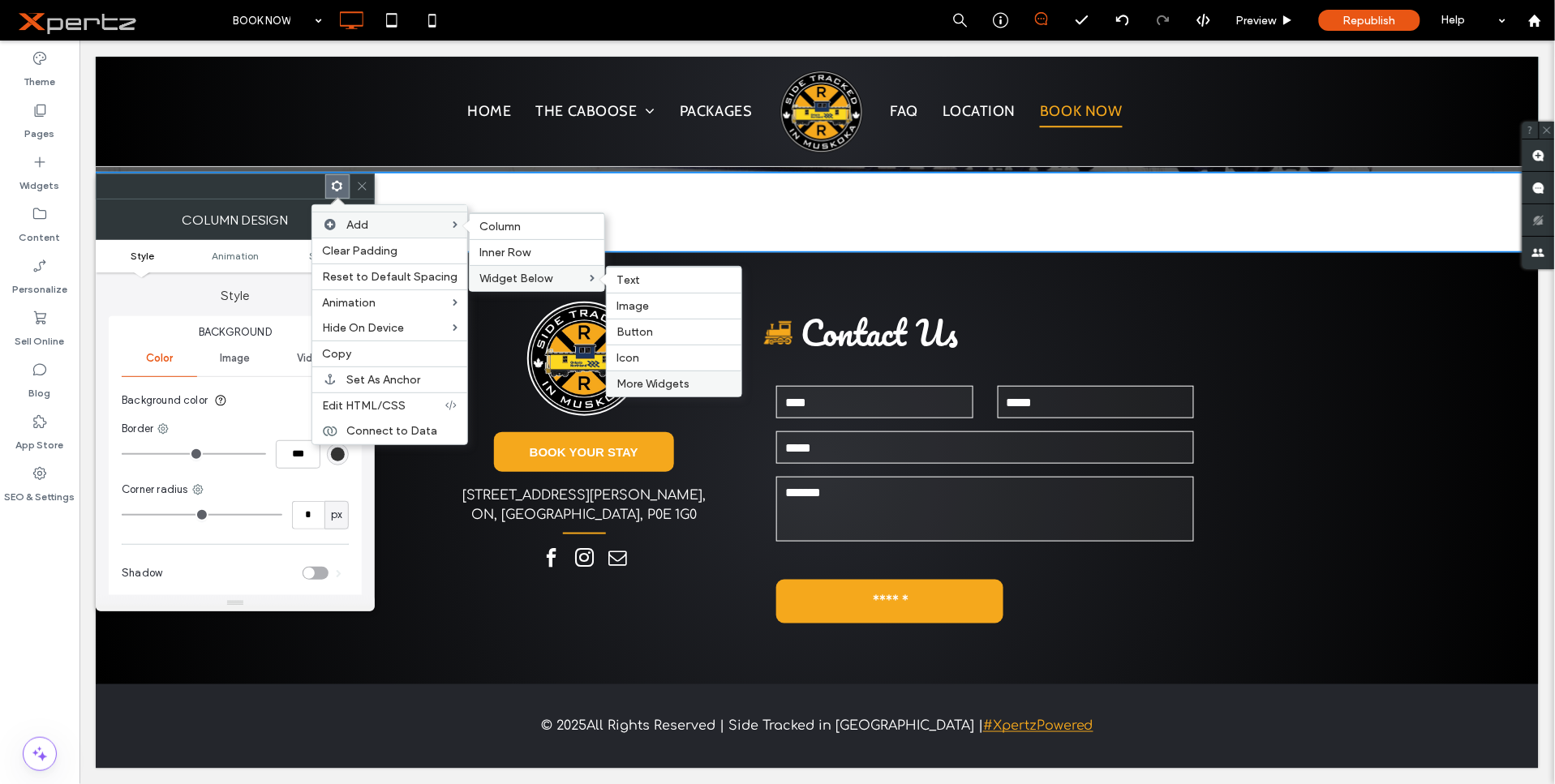
click at [649, 381] on span "More Widgets" at bounding box center [653, 383] width 73 height 14
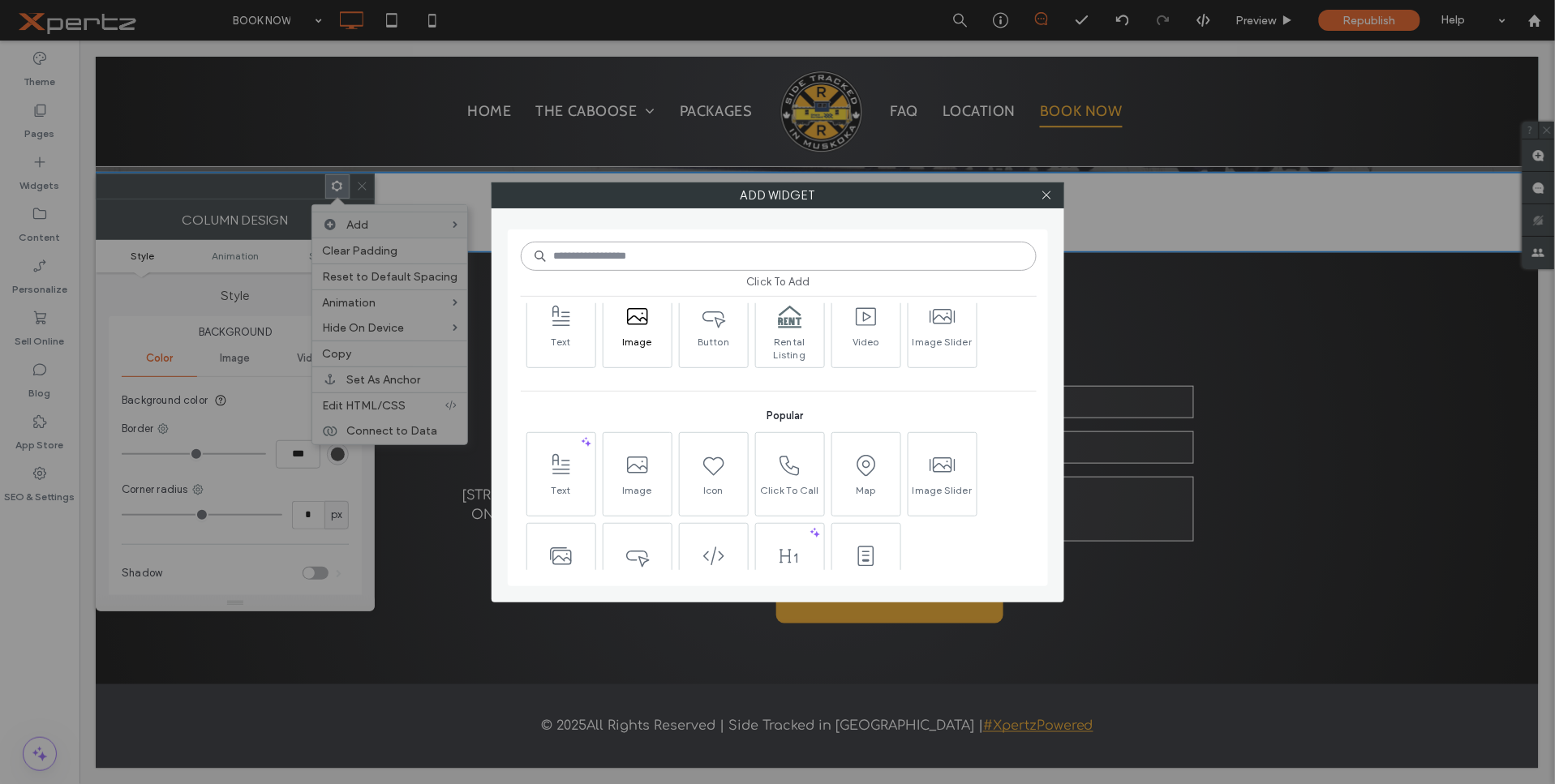
scroll to position [90, 0]
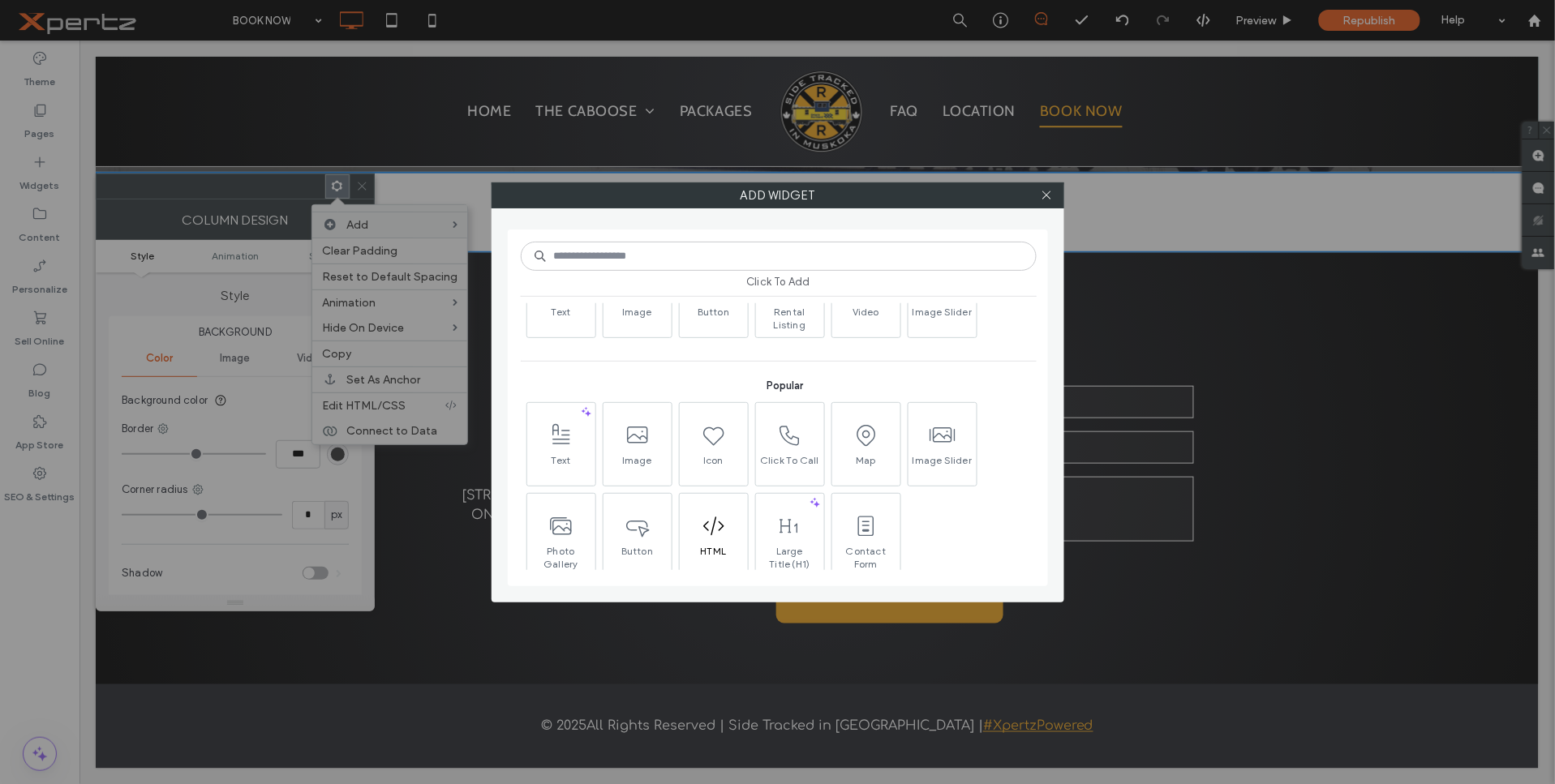
click at [724, 537] on icon at bounding box center [714, 526] width 26 height 26
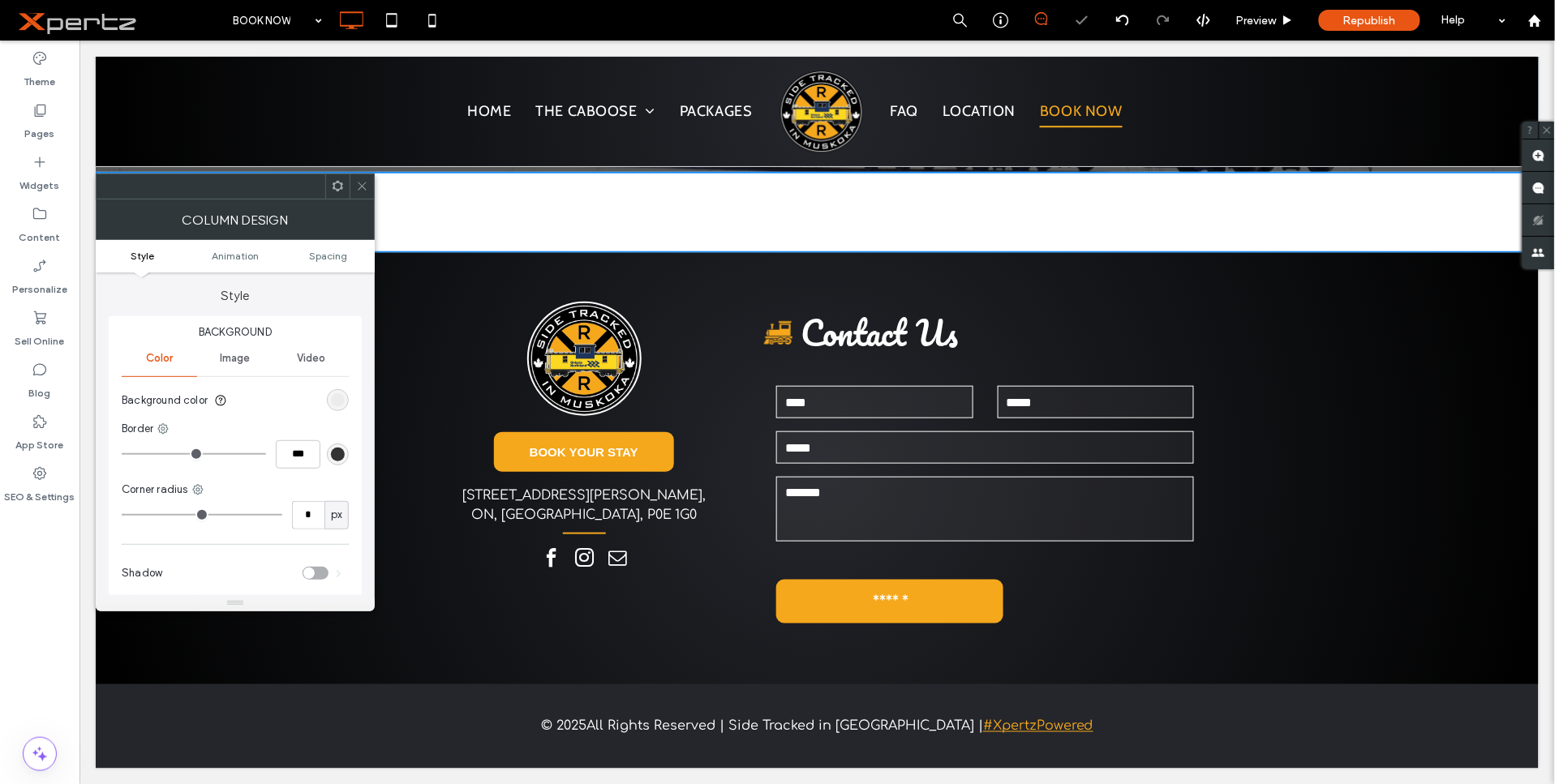
scroll to position [271, 0]
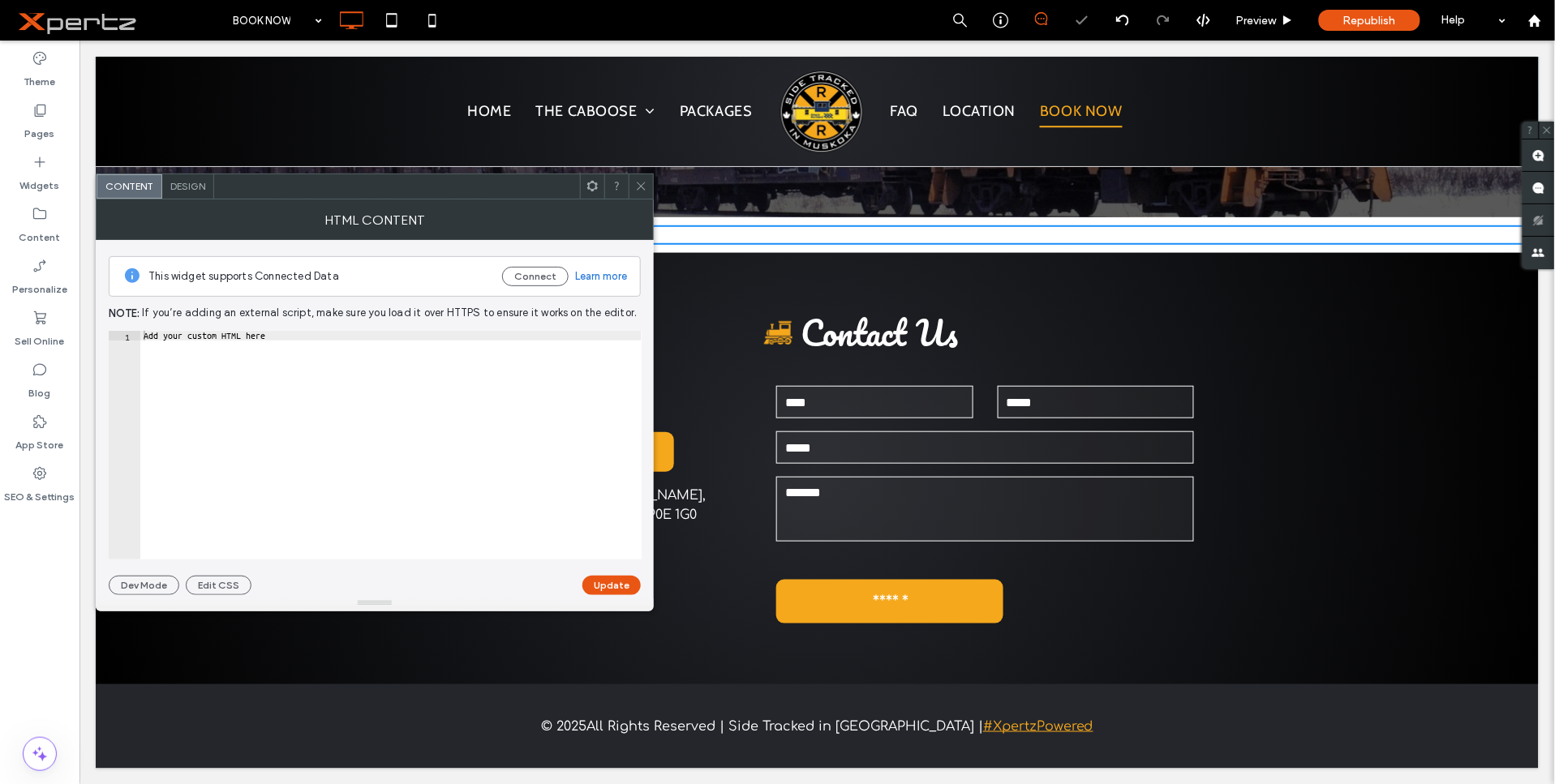
click at [283, 336] on div "Add your custom HTML here" at bounding box center [391, 454] width 502 height 248
paste textarea "Cursor at row 1"
type textarea "*********"
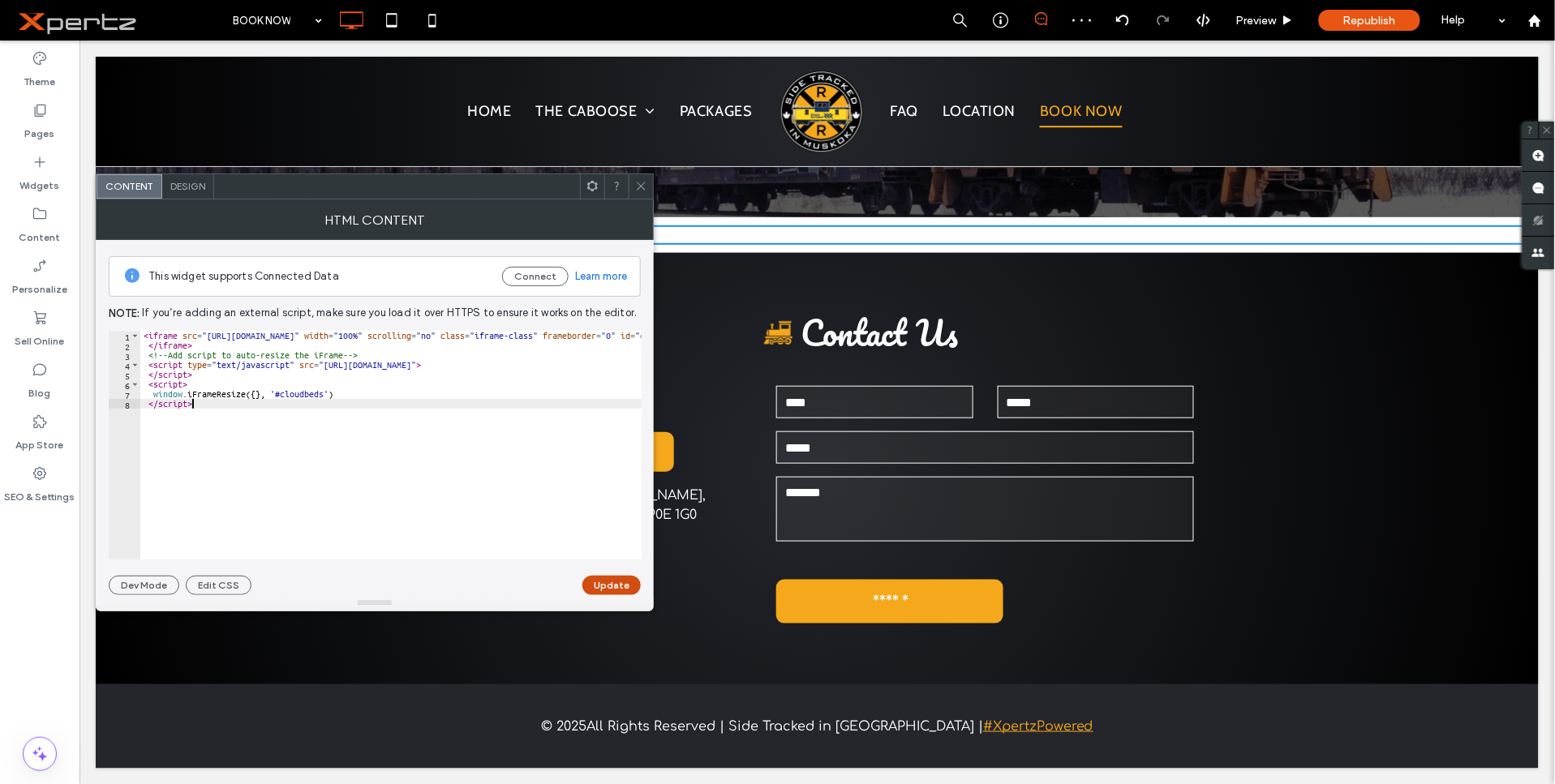
click at [609, 577] on button "Update" at bounding box center [611, 585] width 58 height 19
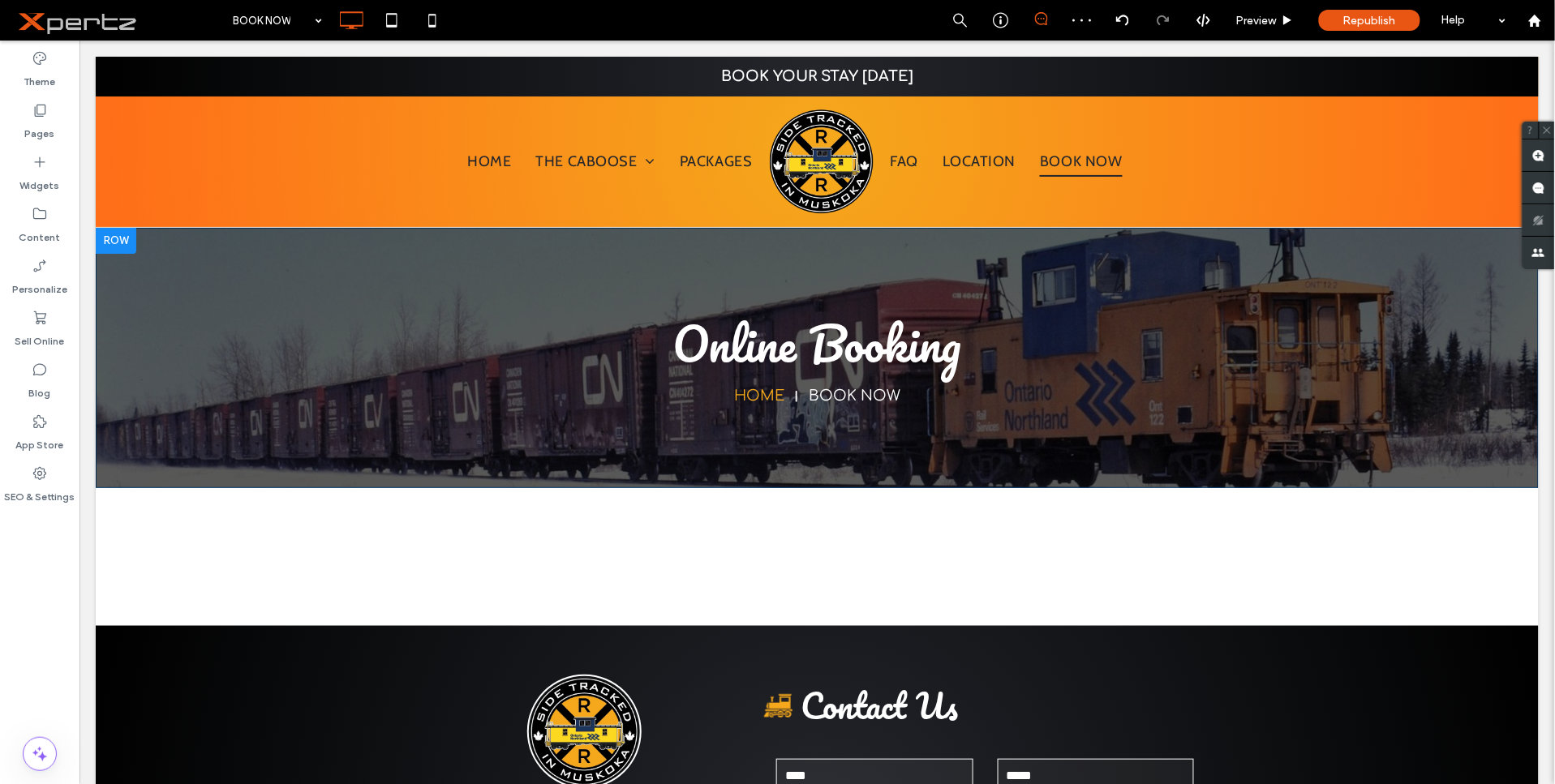
scroll to position [0, 0]
click at [1380, 14] on span "Republish" at bounding box center [1369, 20] width 53 height 14
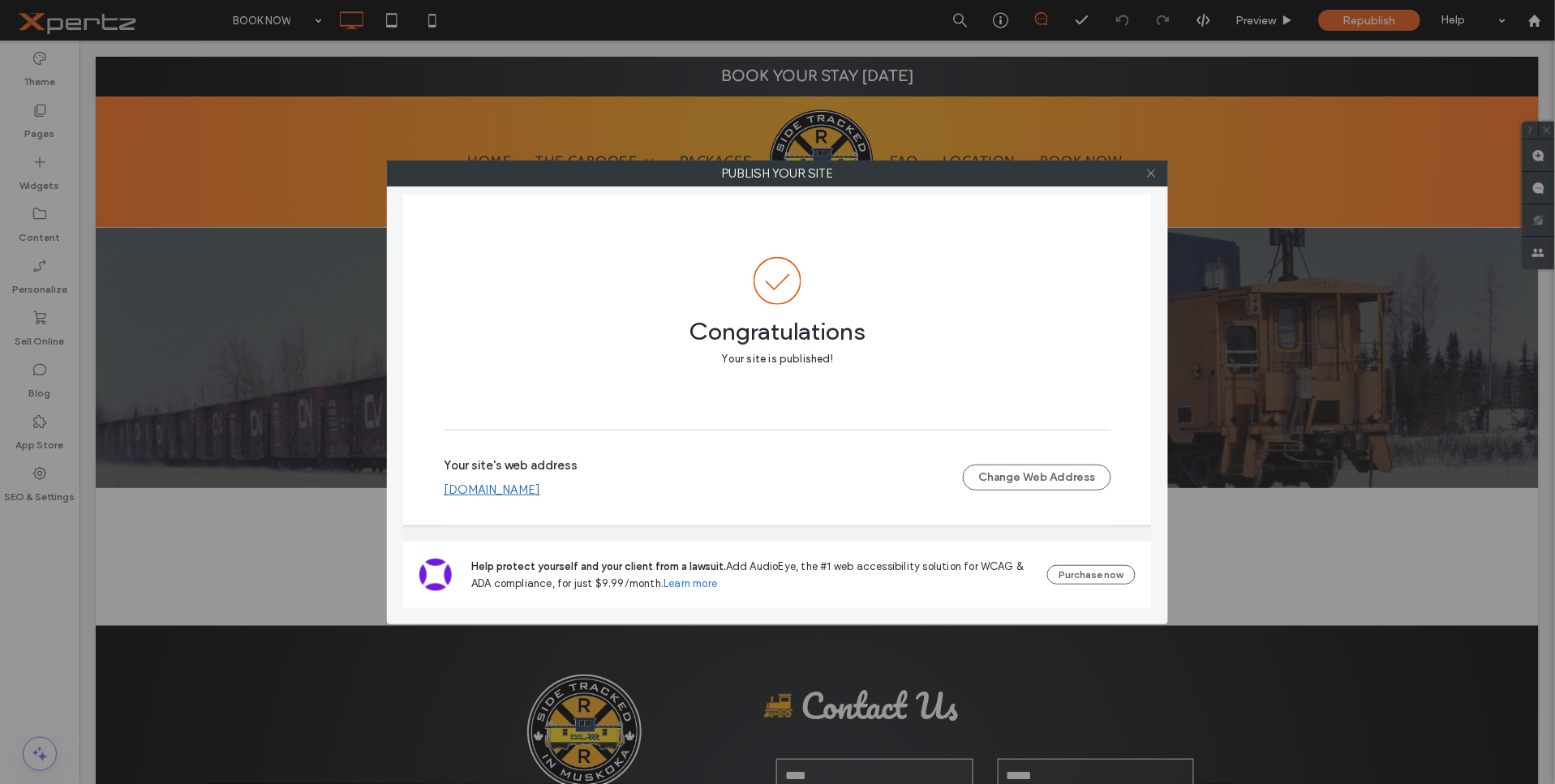
click at [1148, 171] on use at bounding box center [1151, 173] width 8 height 8
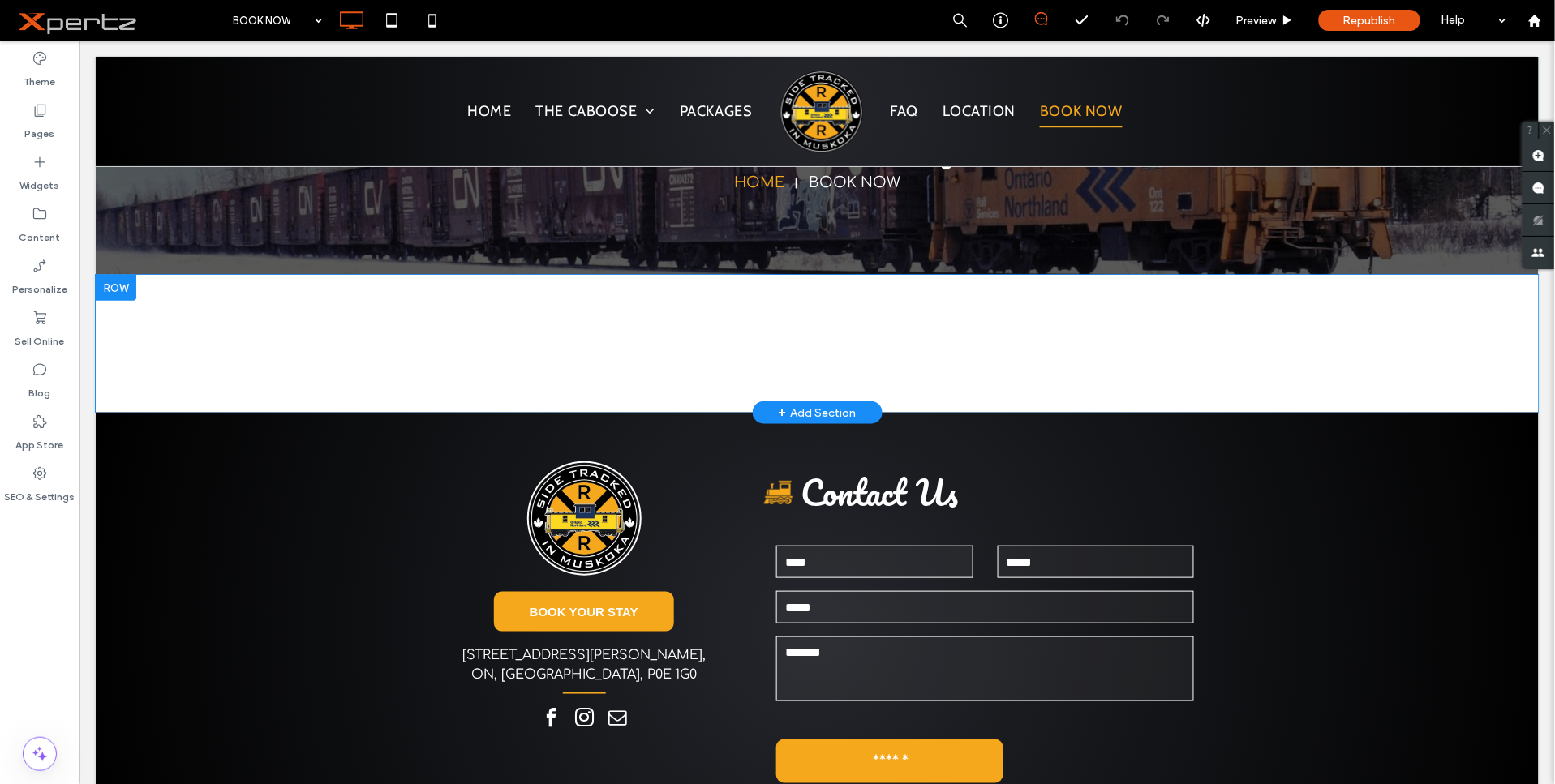
scroll to position [373, 0]
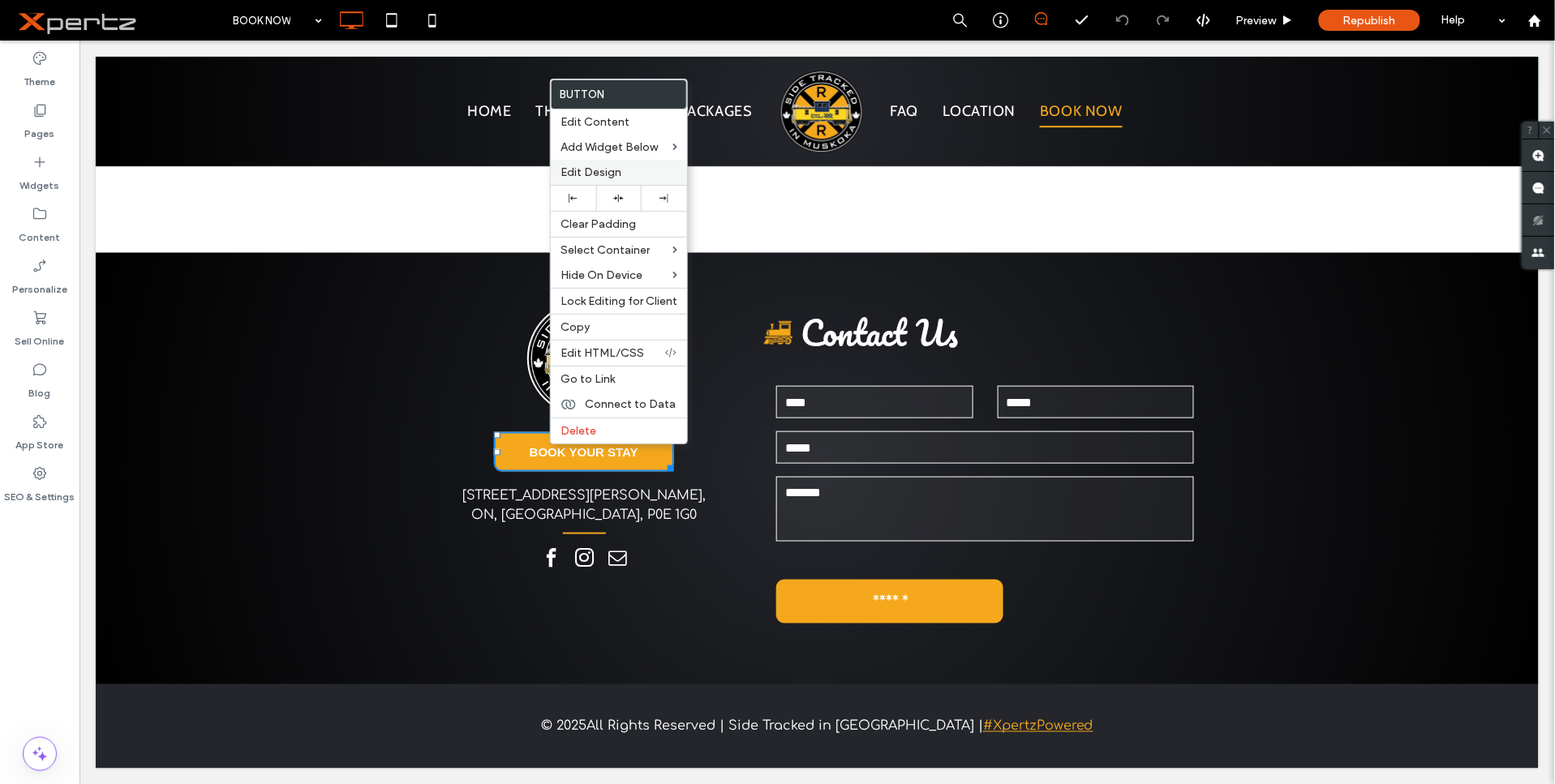
click at [589, 174] on span "Edit Design" at bounding box center [590, 172] width 61 height 14
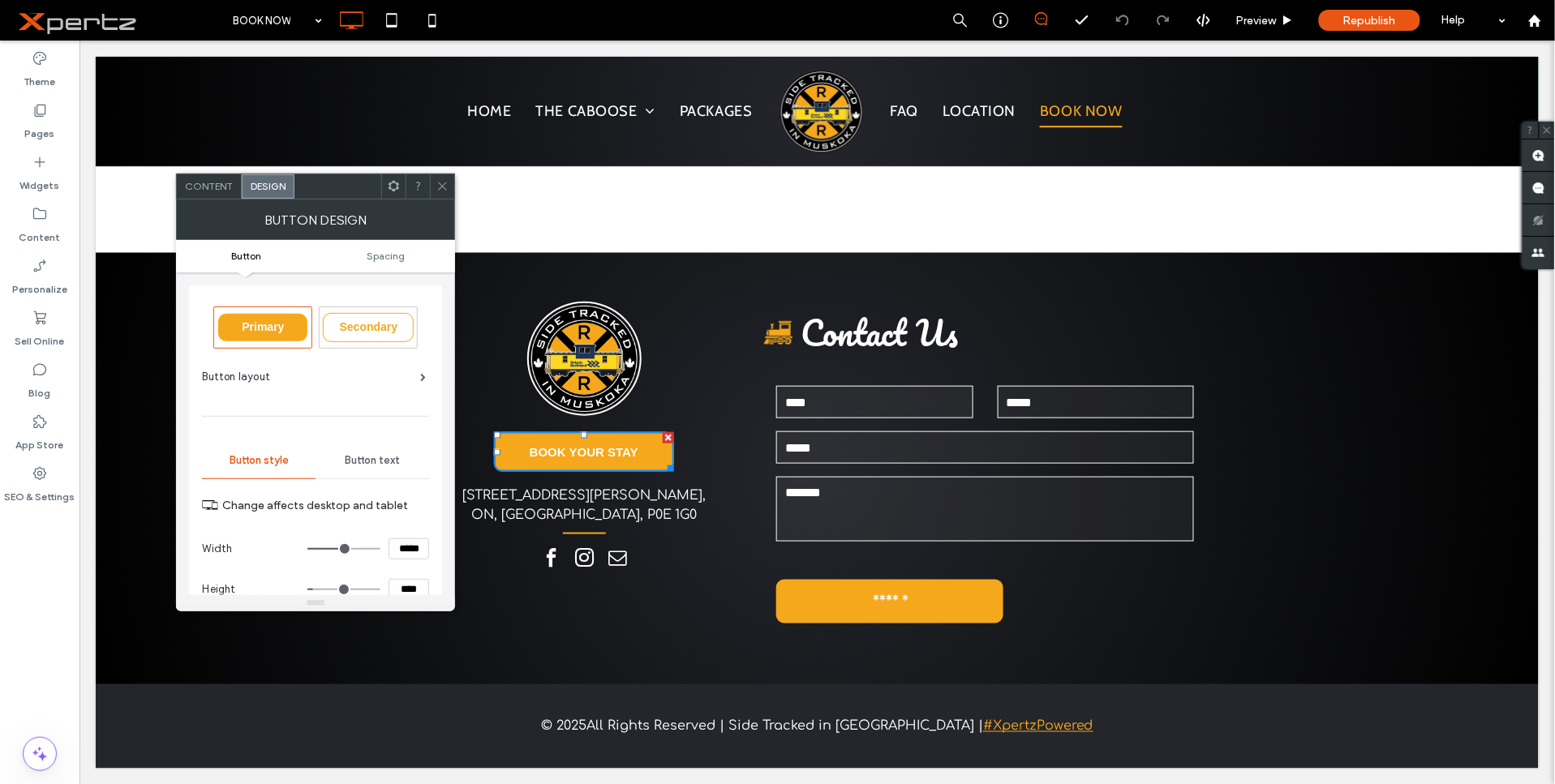
click at [198, 193] on div "Content" at bounding box center [209, 186] width 65 height 24
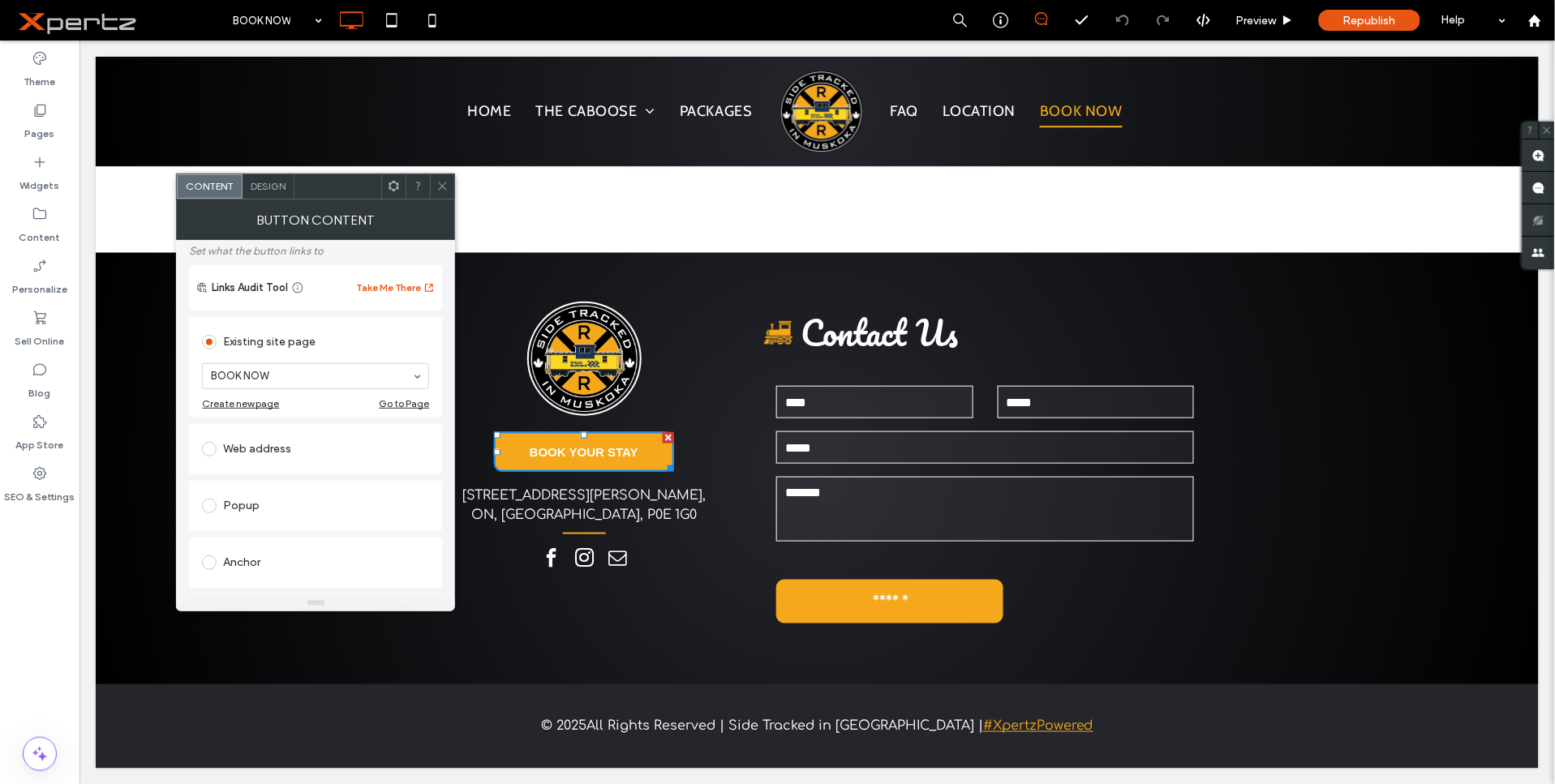
scroll to position [120, 0]
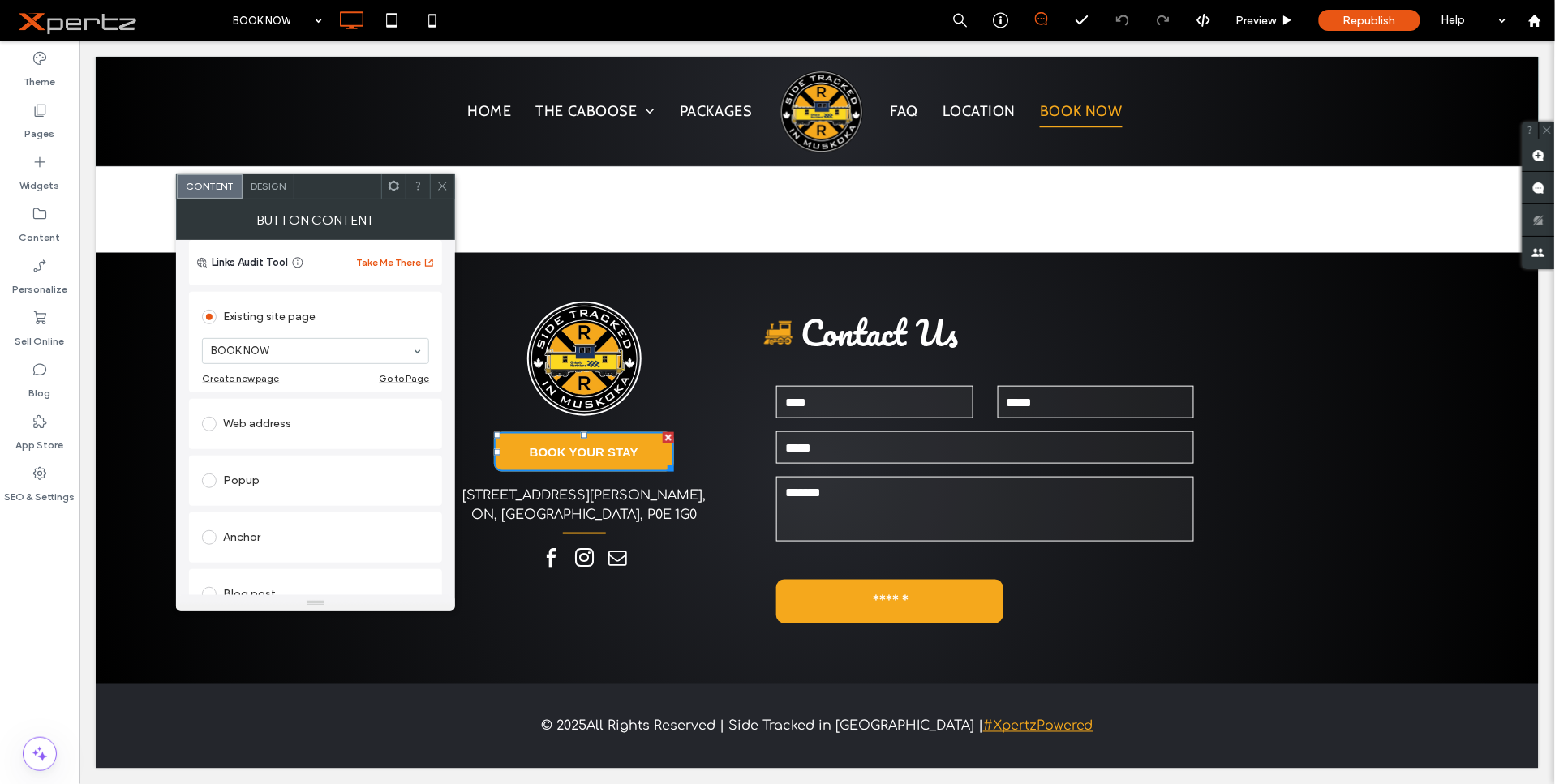
click at [278, 424] on div "Web address" at bounding box center [315, 424] width 227 height 26
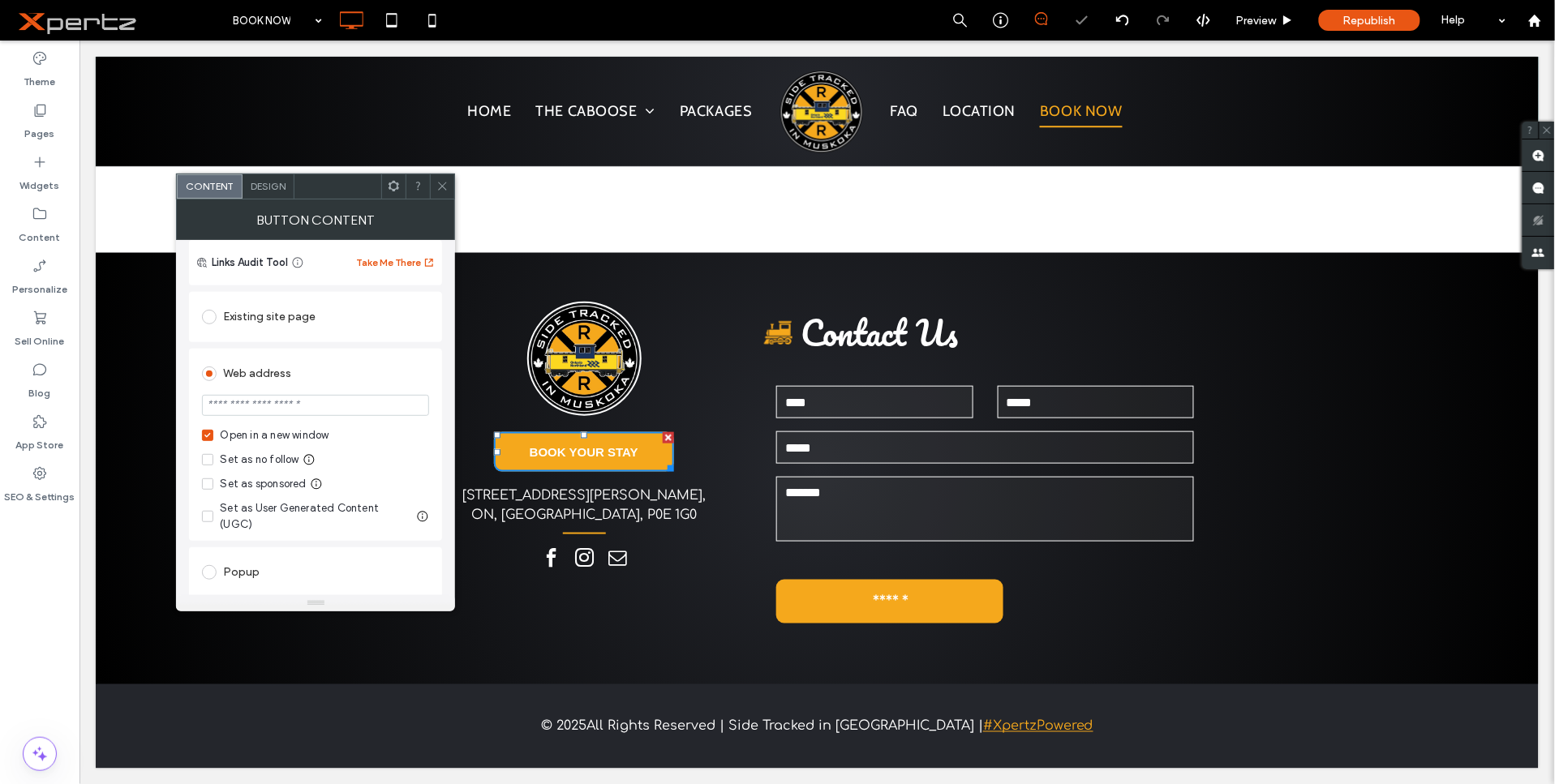
click at [329, 397] on input "url" at bounding box center [315, 405] width 227 height 21
paste input "**********"
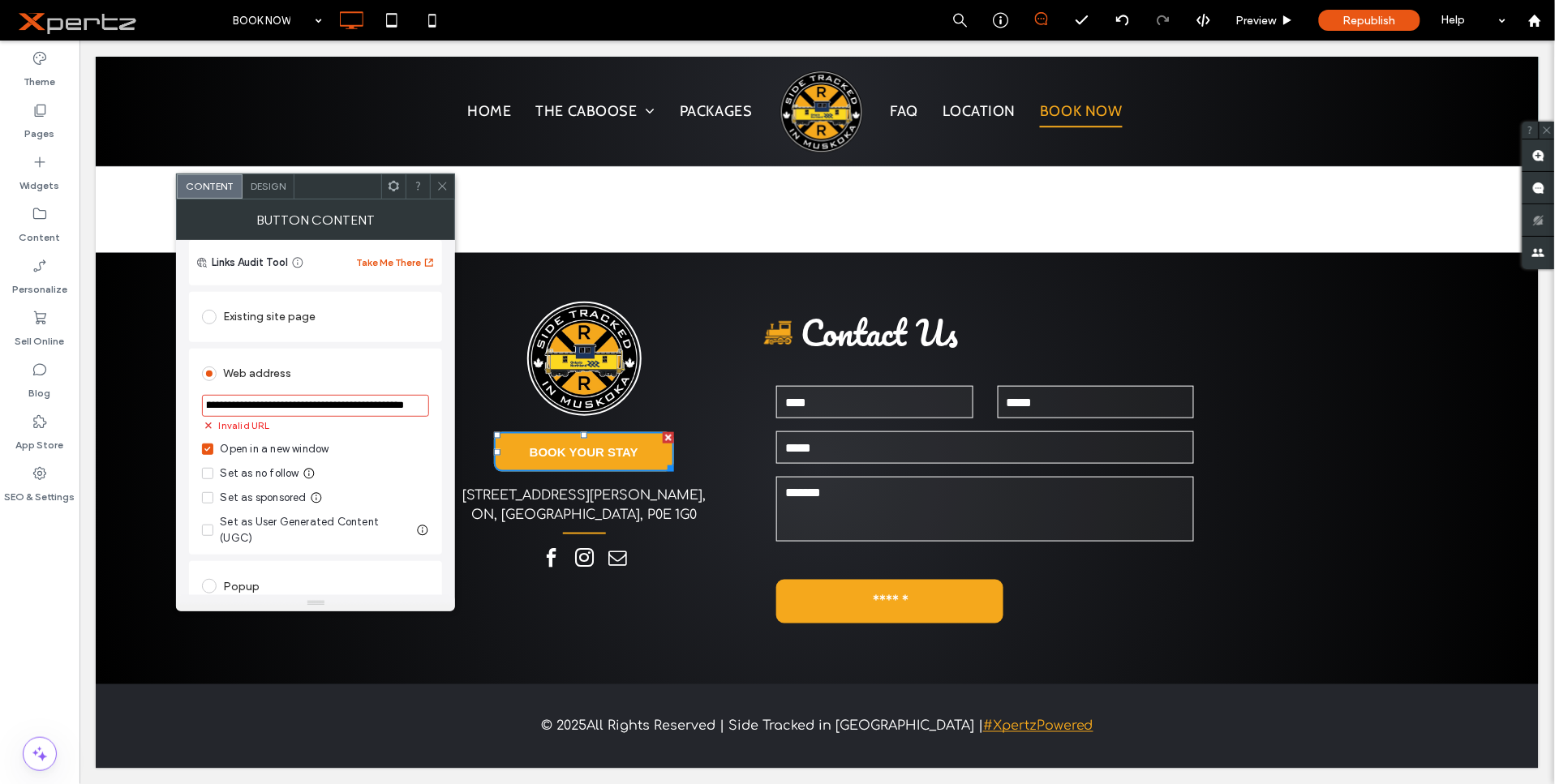
scroll to position [0, 0]
click at [273, 393] on section "**********" at bounding box center [315, 414] width 227 height 55
drag, startPoint x: 283, startPoint y: 447, endPoint x: 812, endPoint y: 449, distance: 529.0
paste input "url"
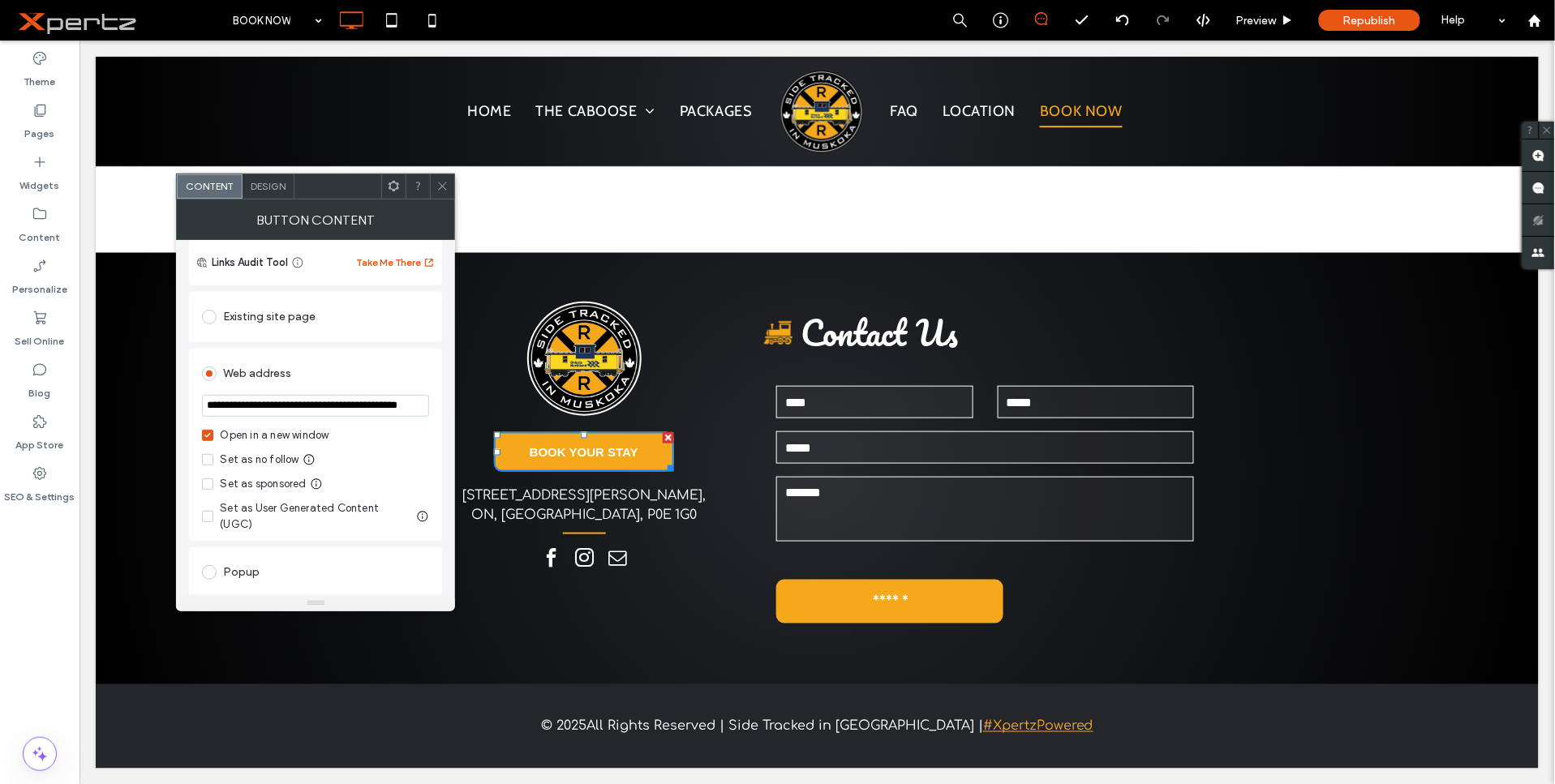
scroll to position [0, 43]
type input "**********"
click at [406, 359] on div "Web address" at bounding box center [315, 371] width 227 height 30
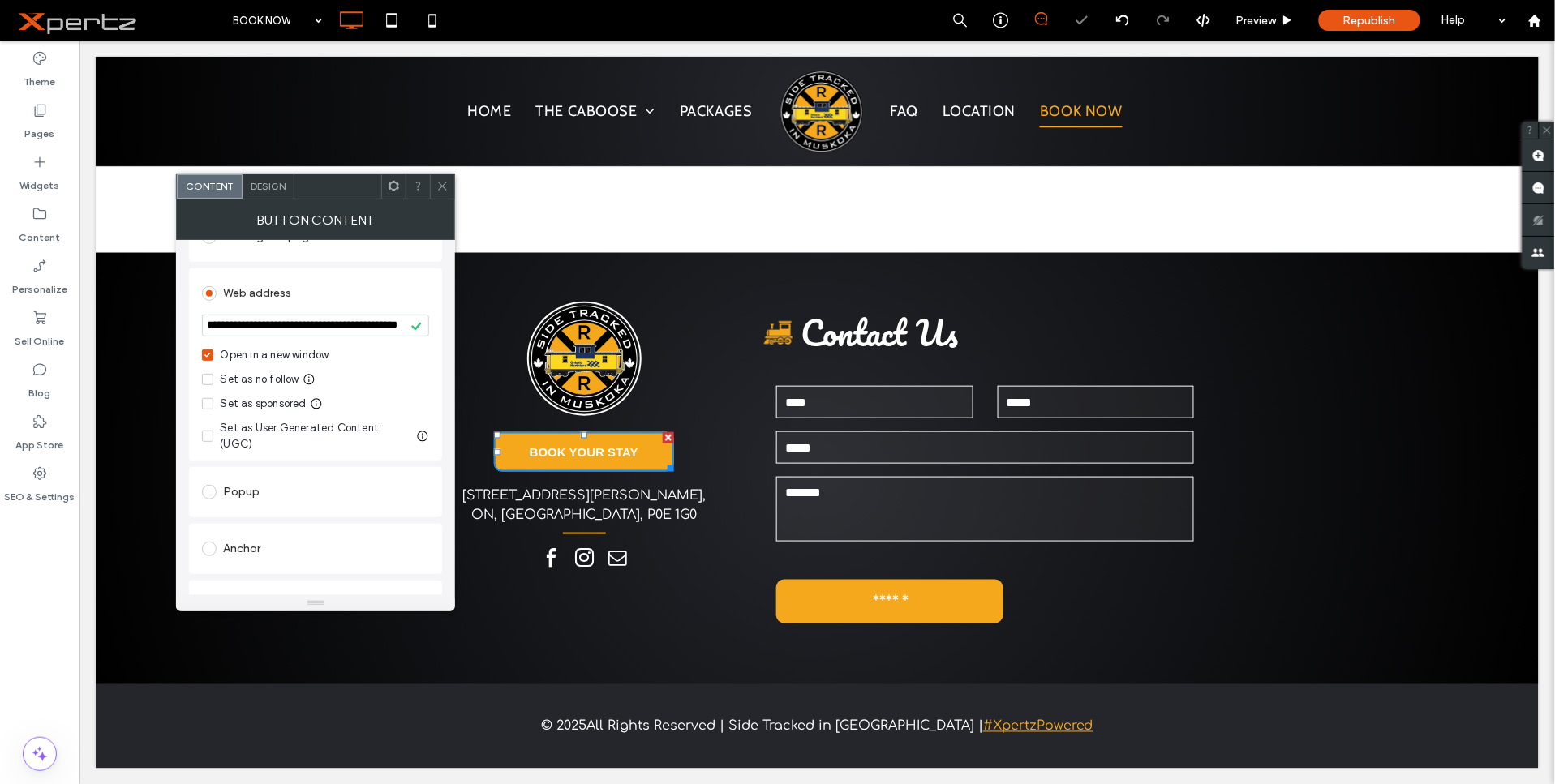
scroll to position [209, 0]
click at [430, 191] on div at bounding box center [442, 186] width 24 height 24
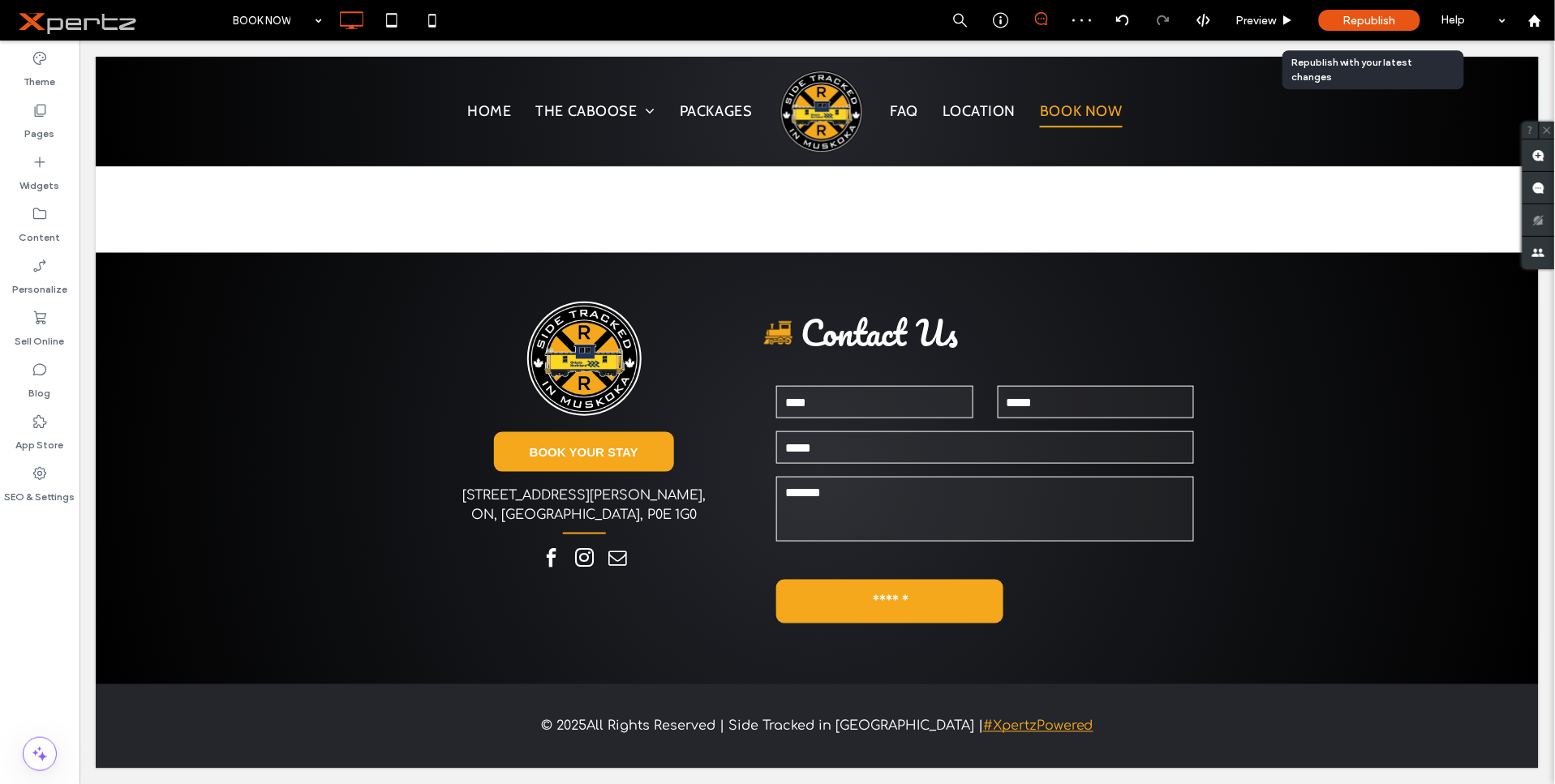
click at [1345, 14] on span "Republish" at bounding box center [1369, 20] width 53 height 14
